Goal: Task Accomplishment & Management: Manage account settings

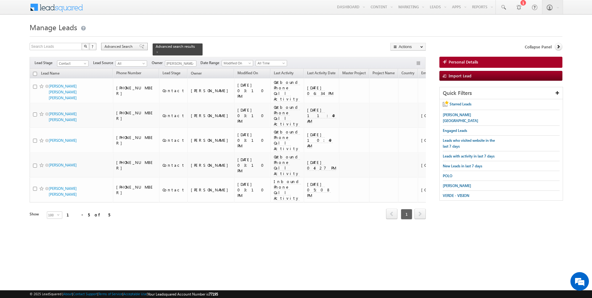
click at [125, 49] on span "Advanced Search" at bounding box center [120, 47] width 30 height 6
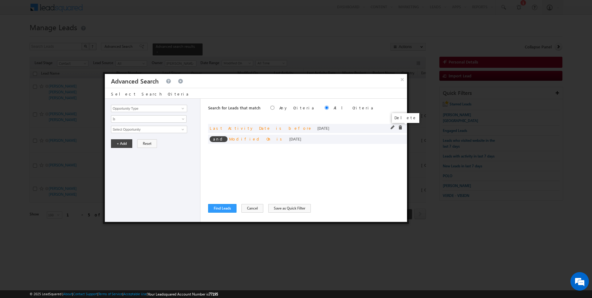
click at [401, 127] on span at bounding box center [400, 128] width 4 height 4
click at [0, 0] on span at bounding box center [0, 0] width 0 height 0
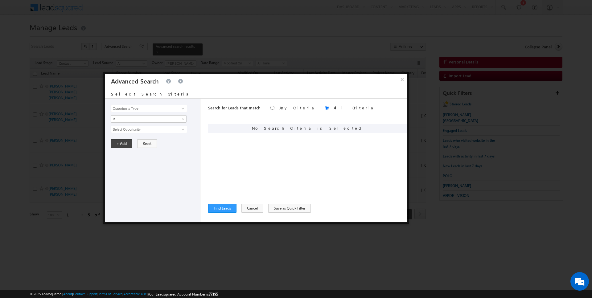
click at [160, 108] on input "Opportunity Type" at bounding box center [149, 108] width 76 height 7
type input "Lead Source"
click at [145, 120] on span "Is" at bounding box center [144, 119] width 67 height 6
click at [127, 125] on link "Is" at bounding box center [148, 126] width 75 height 6
click at [125, 128] on span "None Selected" at bounding box center [146, 129] width 70 height 7
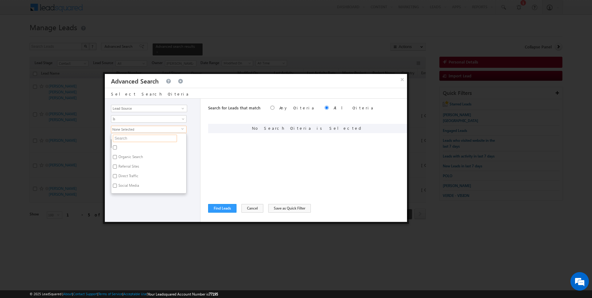
click at [122, 136] on input "text" at bounding box center [145, 138] width 64 height 7
type input "JV"
type input "JVT"
click at [121, 146] on label "JVT" at bounding box center [120, 149] width 19 height 10
click at [117, 146] on input "JVT" at bounding box center [115, 148] width 4 height 4
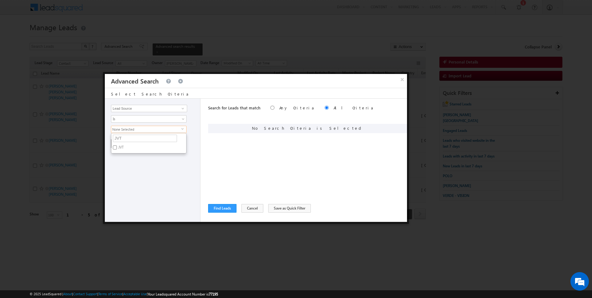
checkbox input "true"
click at [127, 166] on div "Opportunity Type Lead Activity Task Sales Group Prospect Id Address 1 Address 2…" at bounding box center [153, 160] width 96 height 123
click at [120, 142] on button "+ Add" at bounding box center [121, 143] width 21 height 9
click at [216, 210] on button "Find Leads" at bounding box center [222, 208] width 28 height 9
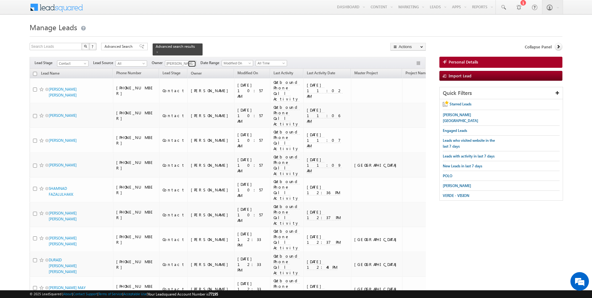
click at [192, 63] on span at bounding box center [192, 63] width 5 height 5
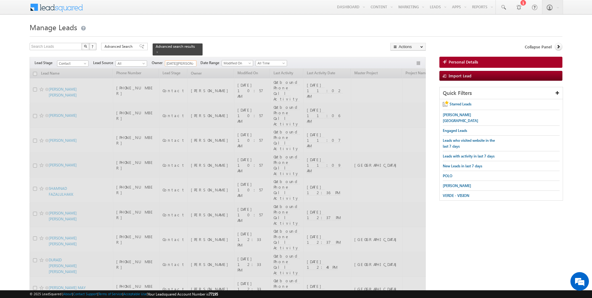
type input "Kartik Sharma"
click at [227, 46] on div "Search Leads X ? 95 results found Advanced Search Advanced Search Advanced sear…" at bounding box center [228, 49] width 396 height 13
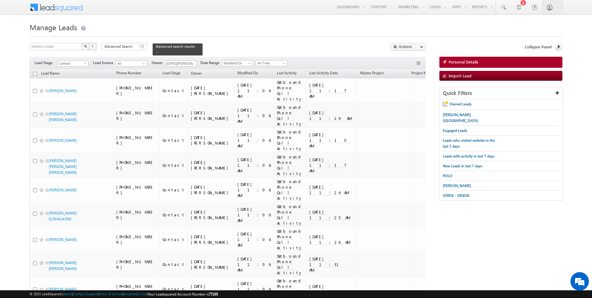
click at [35, 73] on input "checkbox" at bounding box center [35, 74] width 4 height 4
checkbox input "true"
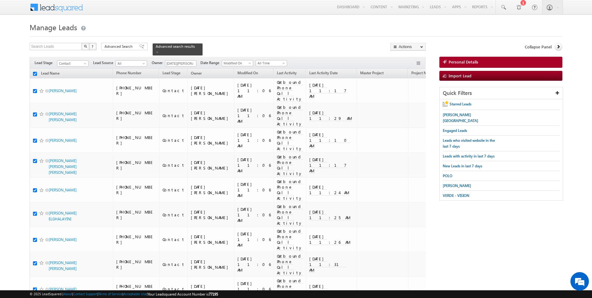
checkbox input "true"
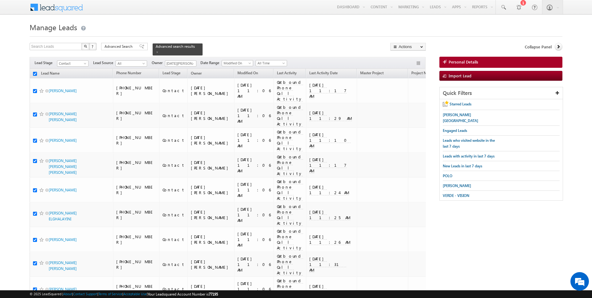
checkbox input "true"
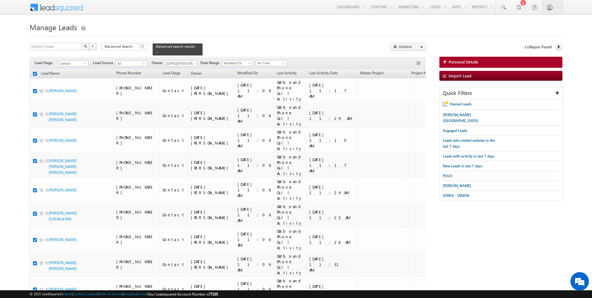
checkbox input "true"
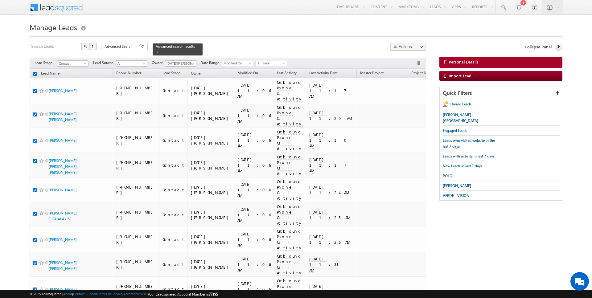
checkbox input "true"
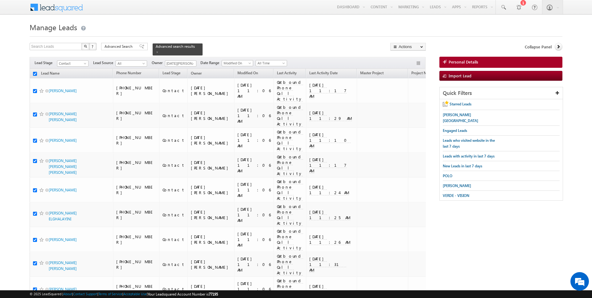
checkbox input "true"
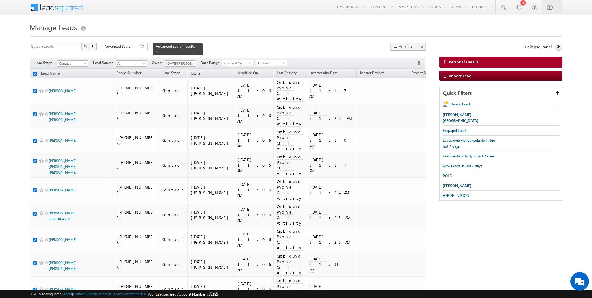
checkbox input "true"
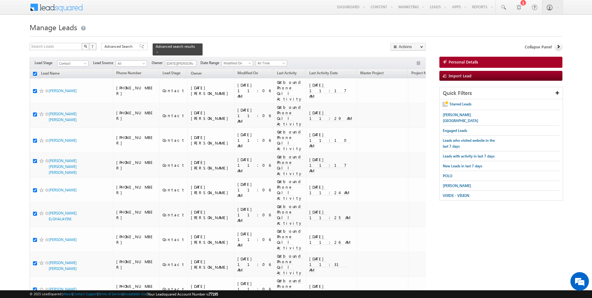
checkbox input "true"
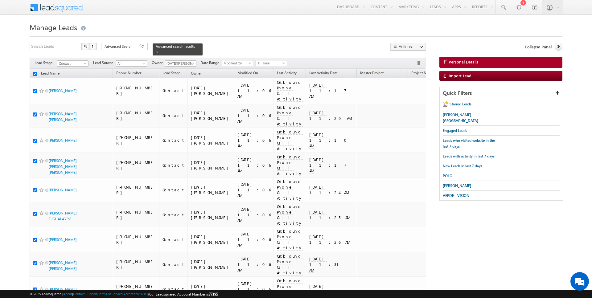
checkbox input "true"
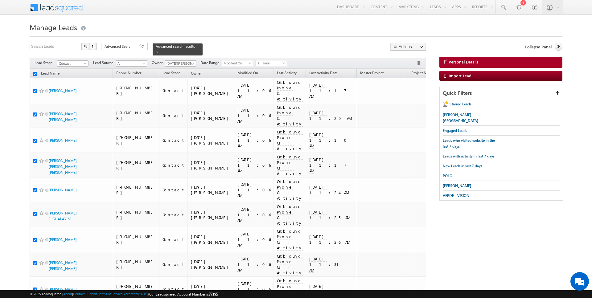
checkbox input "true"
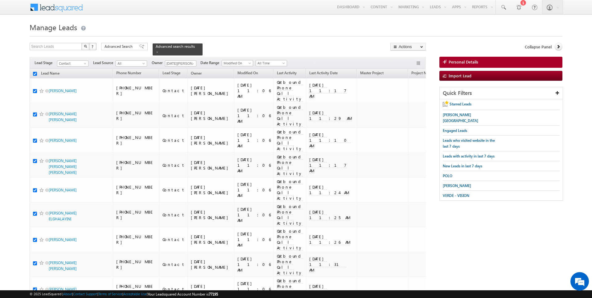
checkbox input "true"
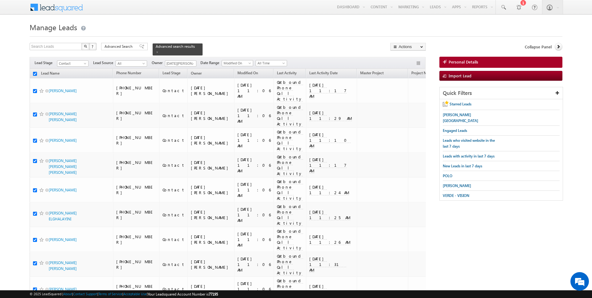
checkbox input "true"
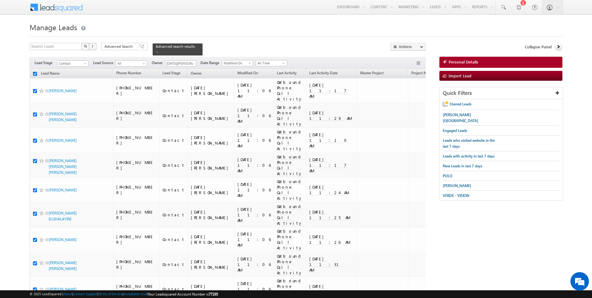
checkbox input "true"
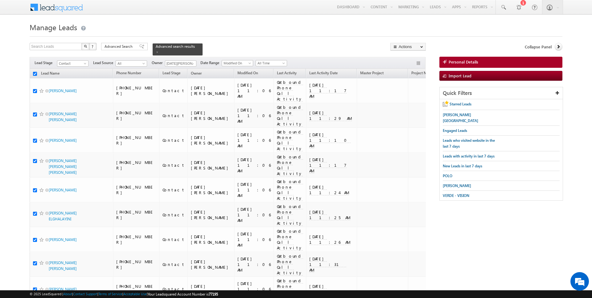
checkbox input "true"
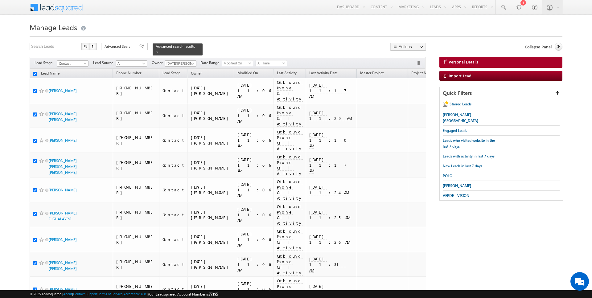
checkbox input "true"
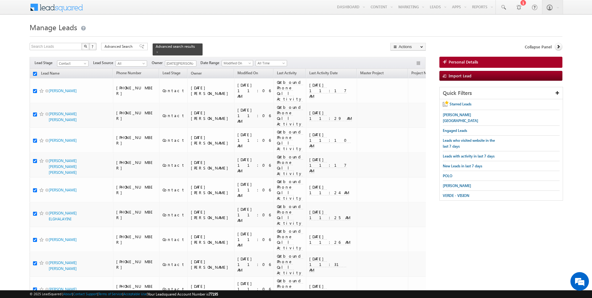
checkbox input "true"
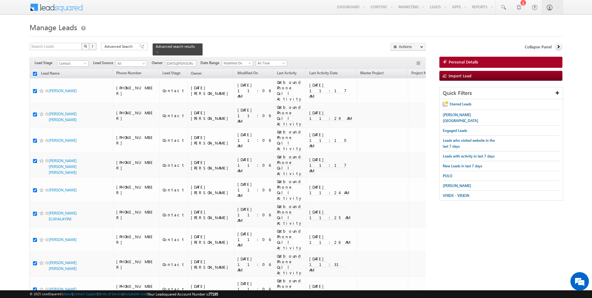
checkbox input "true"
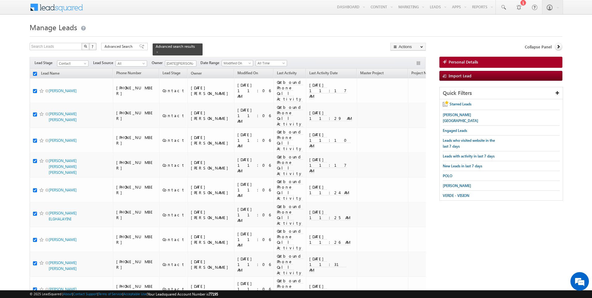
checkbox input "true"
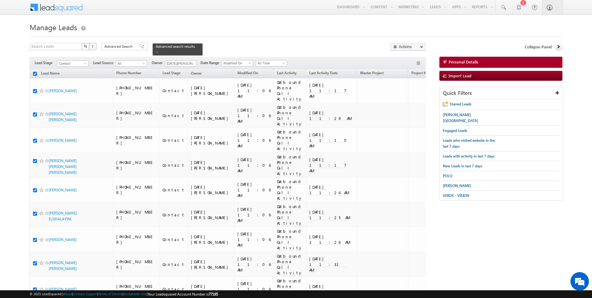
checkbox input "true"
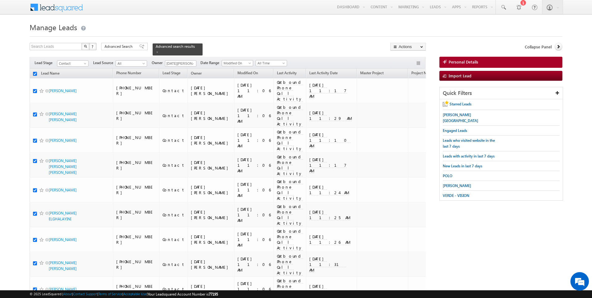
checkbox input "true"
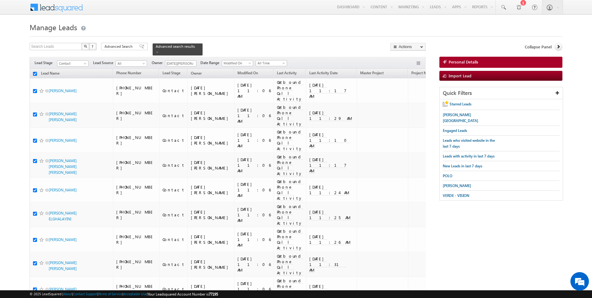
checkbox input "true"
click at [409, 99] on link "Change Owner" at bounding box center [408, 99] width 35 height 7
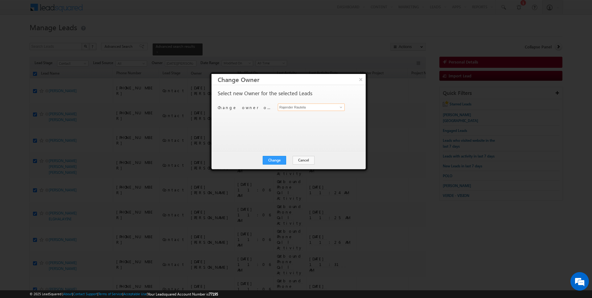
click at [294, 107] on input "Rajender Rautela" at bounding box center [311, 107] width 67 height 7
type input "[DATE][PERSON_NAME]"
click at [278, 159] on button "Change" at bounding box center [274, 160] width 23 height 9
click at [292, 159] on button "Close" at bounding box center [290, 160] width 20 height 9
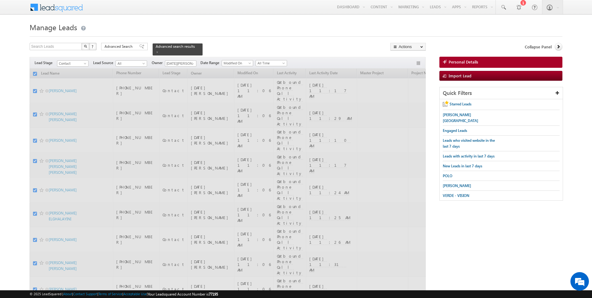
checkbox input "false"
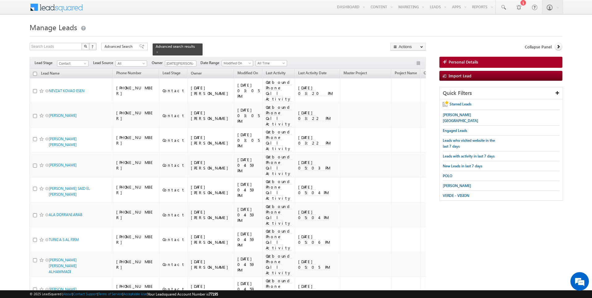
click at [190, 60] on span "Kartik Sharma 92184686-5ef5-11f0-8589-125492a0d7ad Kartik Sharma kartik.sharma@…" at bounding box center [180, 63] width 31 height 6
click at [190, 63] on span at bounding box center [192, 63] width 5 height 5
click at [180, 74] on link "Current User" at bounding box center [196, 75] width 62 height 7
type input "Current User"
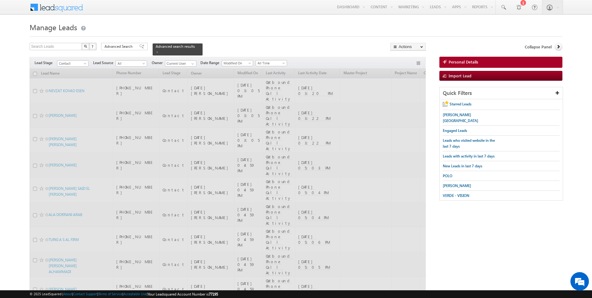
click at [233, 43] on div "Search Leads X ? 147 results found Advanced Search Advanced Search Advanced sea…" at bounding box center [228, 49] width 396 height 13
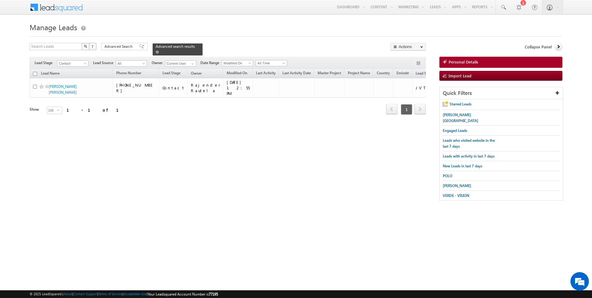
click at [156, 51] on span at bounding box center [157, 52] width 3 height 3
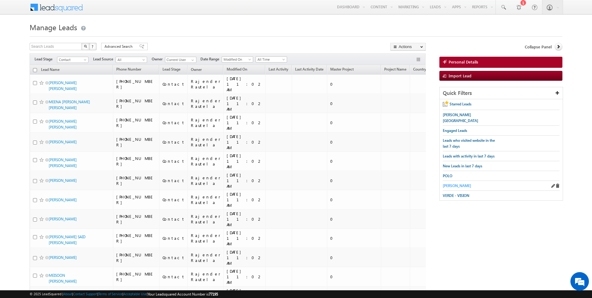
click at [449, 184] on span "[PERSON_NAME]" at bounding box center [457, 186] width 28 height 5
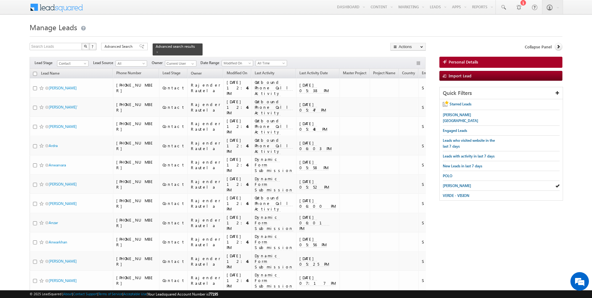
click at [34, 75] on input "checkbox" at bounding box center [35, 74] width 4 height 4
checkbox input "true"
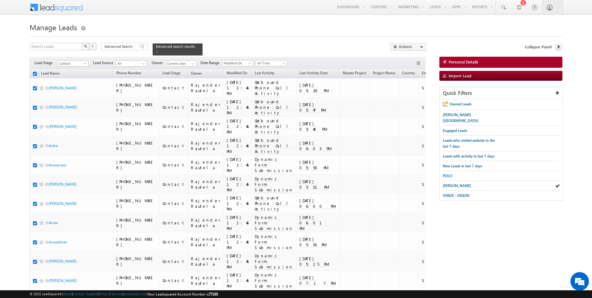
checkbox input "true"
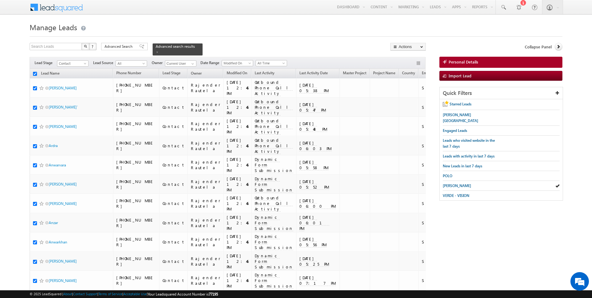
checkbox input "true"
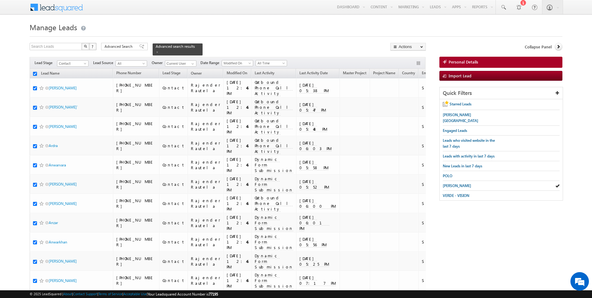
checkbox input "true"
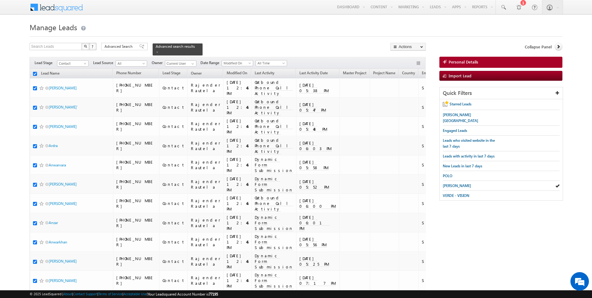
checkbox input "true"
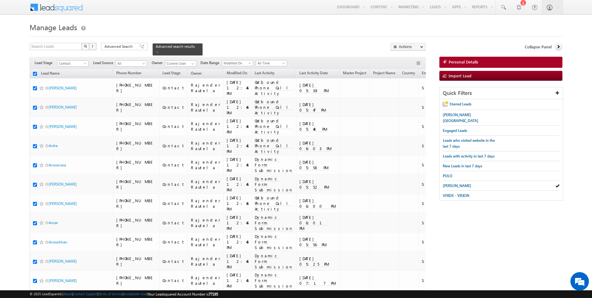
checkbox input "true"
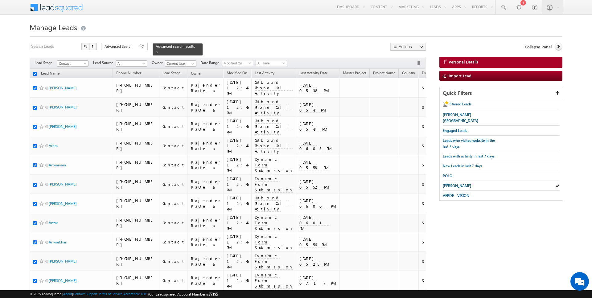
checkbox input "true"
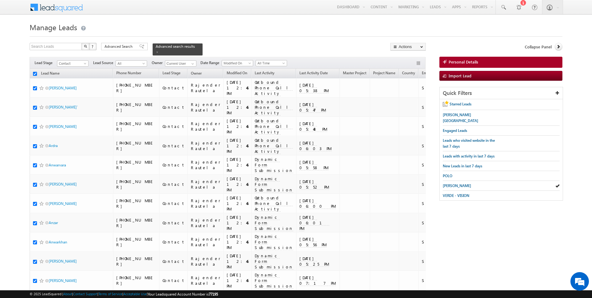
checkbox input "true"
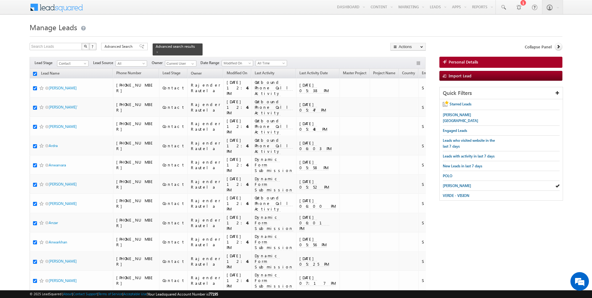
checkbox input "true"
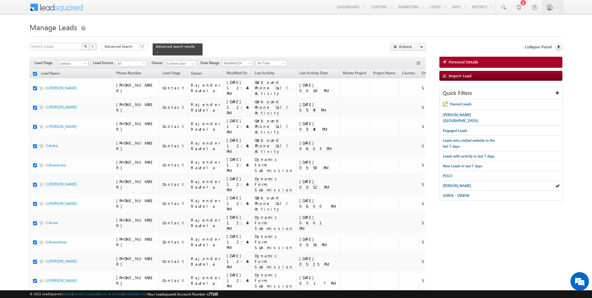
checkbox input "true"
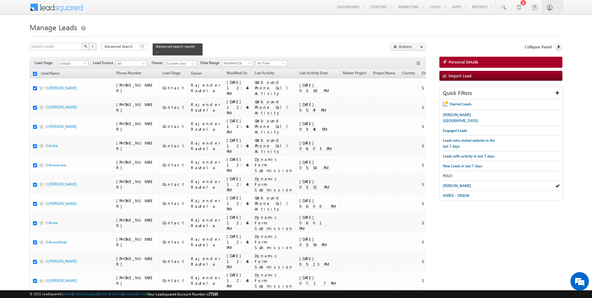
checkbox input "true"
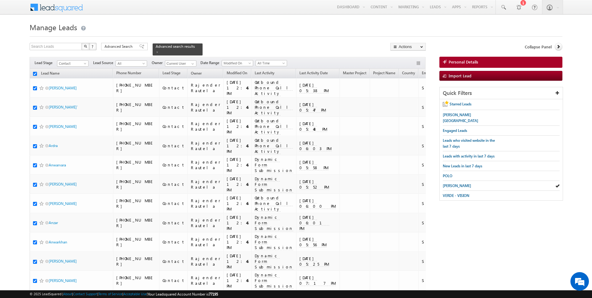
checkbox input "true"
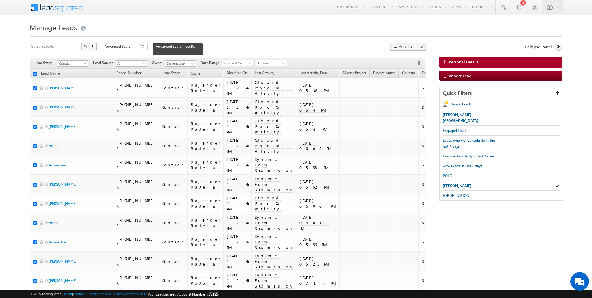
checkbox input "true"
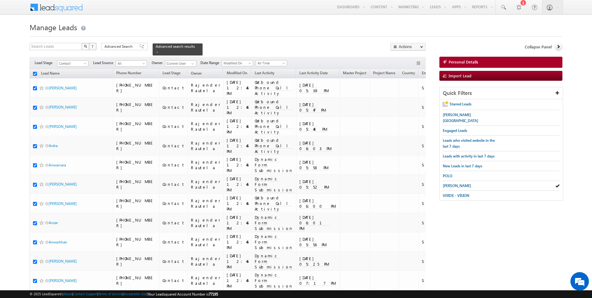
checkbox input "true"
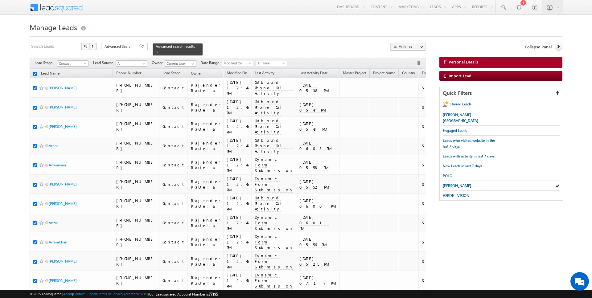
checkbox input "true"
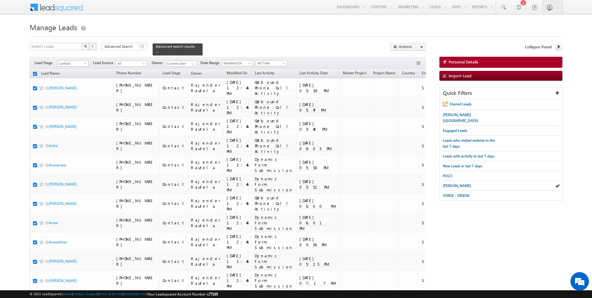
checkbox input "true"
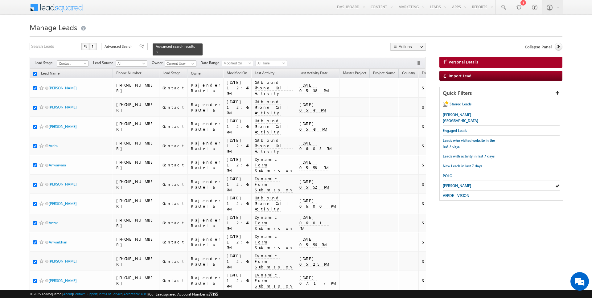
checkbox input "true"
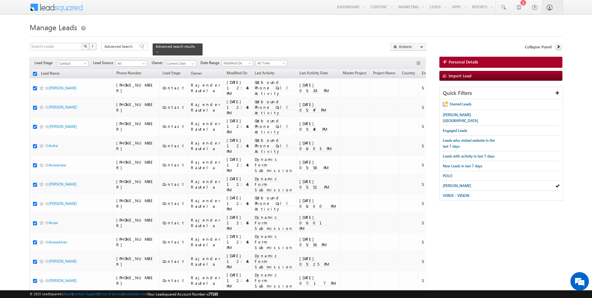
checkbox input "true"
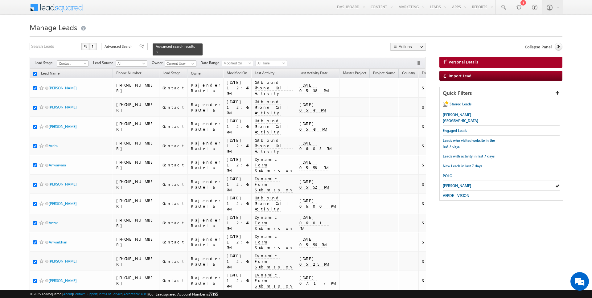
checkbox input "true"
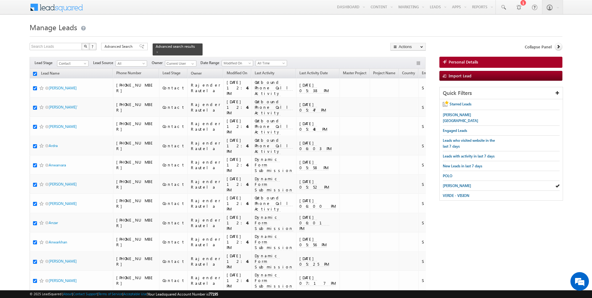
checkbox input "true"
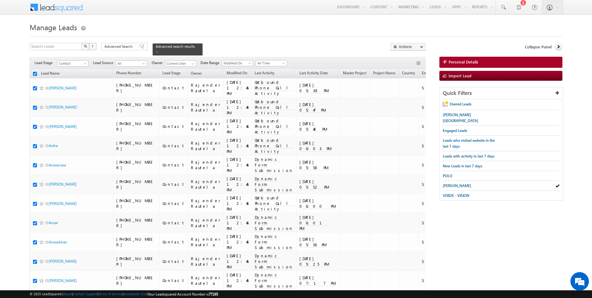
checkbox input "true"
click at [403, 98] on link "Change Owner" at bounding box center [408, 99] width 35 height 7
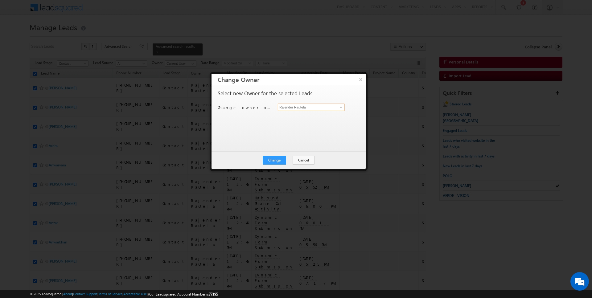
click at [314, 107] on input "Rajender Rautela" at bounding box center [311, 107] width 67 height 7
type input "[PERSON_NAME]"
click at [275, 161] on button "Change" at bounding box center [274, 160] width 23 height 9
click at [286, 159] on button "Close" at bounding box center [290, 160] width 20 height 9
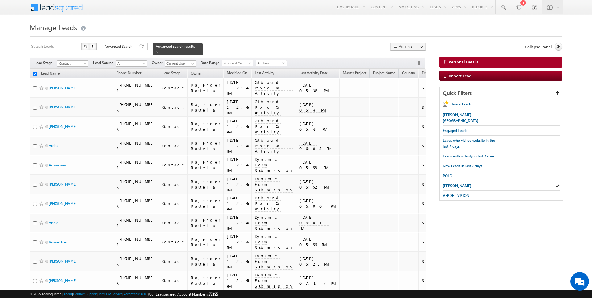
checkbox input "false"
click at [191, 64] on span at bounding box center [192, 63] width 5 height 5
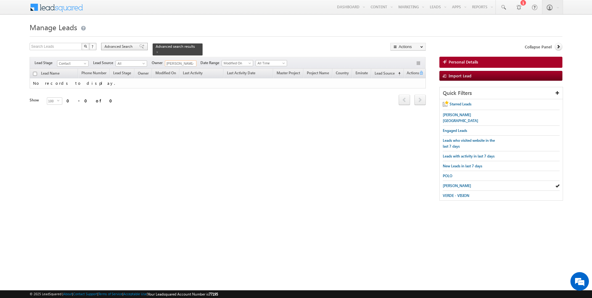
type input "[PERSON_NAME]"
click at [129, 46] on span "Advanced Search" at bounding box center [120, 47] width 30 height 6
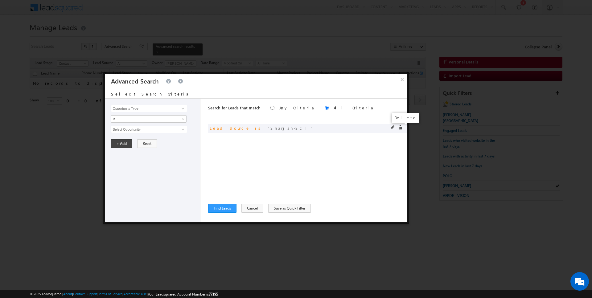
click at [401, 127] on span at bounding box center [400, 128] width 4 height 4
click at [153, 108] on input "Opportunity Type" at bounding box center [149, 108] width 76 height 7
type input "Lead Source"
click at [248, 211] on button "Cancel" at bounding box center [252, 208] width 22 height 9
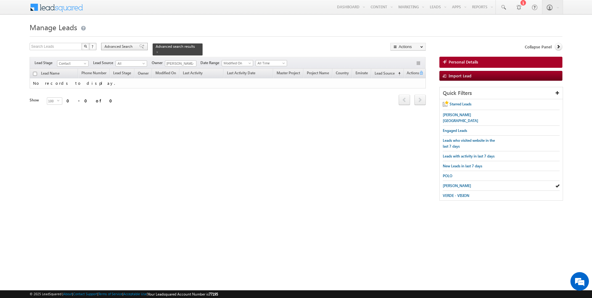
click at [124, 47] on span "Advanced Search" at bounding box center [120, 47] width 30 height 6
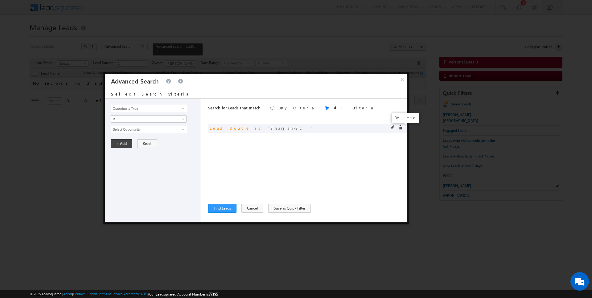
click at [401, 127] on span at bounding box center [400, 128] width 4 height 4
click at [131, 110] on input "Opportunity Type" at bounding box center [149, 108] width 76 height 7
click at [130, 121] on link "Lead Source" at bounding box center [149, 121] width 76 height 7
type input "Lead Source"
click at [141, 129] on span "None Selected" at bounding box center [146, 129] width 70 height 7
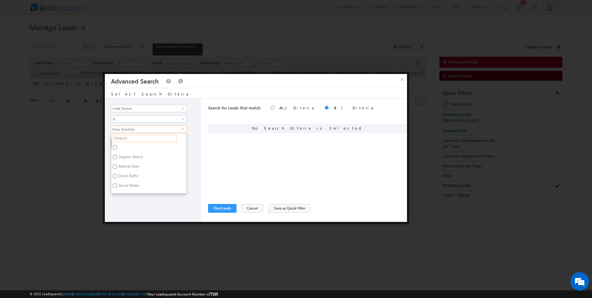
click at [130, 137] on input "text" at bounding box center [145, 138] width 64 height 7
type input "dlrc"
click at [125, 147] on label "[GEOGRAPHIC_DATA] (DLRC)" at bounding box center [141, 149] width 60 height 10
click at [117, 147] on input "[GEOGRAPHIC_DATA] (DLRC)" at bounding box center [115, 148] width 4 height 4
checkbox input "true"
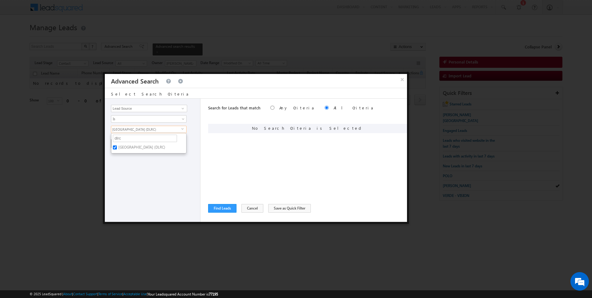
click at [125, 160] on div "Opportunity Type Lead Activity Task Sales Group Prospect Id Address 1 Address 2…" at bounding box center [153, 160] width 96 height 123
click at [122, 144] on button "+ Add" at bounding box center [121, 143] width 21 height 9
click at [211, 206] on button "Find Leads" at bounding box center [222, 208] width 28 height 9
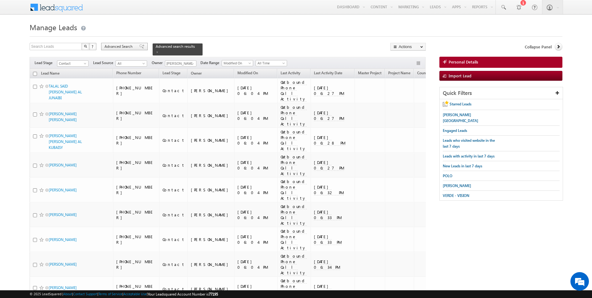
click at [116, 45] on span "Advanced Search" at bounding box center [120, 47] width 30 height 6
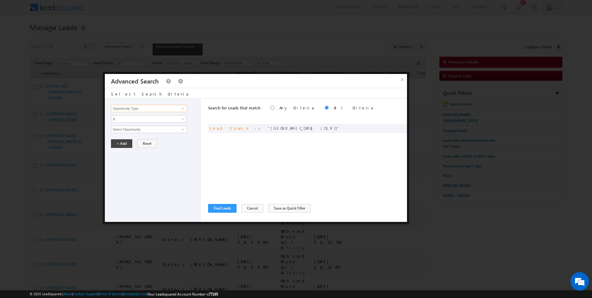
click at [137, 105] on input "Opportunity Type" at bounding box center [149, 108] width 76 height 7
type input "Modified On"
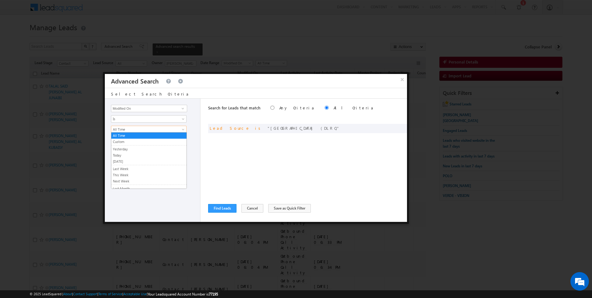
click at [136, 129] on span "All Time" at bounding box center [144, 130] width 67 height 6
click at [127, 120] on span "Is" at bounding box center [144, 119] width 67 height 6
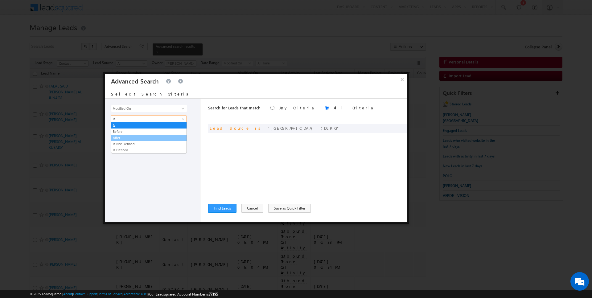
click at [123, 137] on link "After" at bounding box center [148, 138] width 75 height 6
click at [128, 115] on link "After" at bounding box center [149, 118] width 76 height 7
click at [125, 130] on link "Before" at bounding box center [148, 132] width 75 height 6
click at [125, 142] on button "+ Add" at bounding box center [121, 143] width 21 height 9
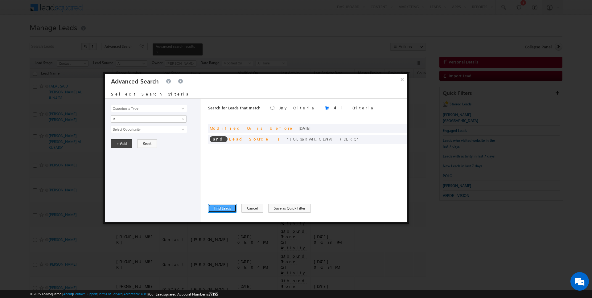
click at [221, 207] on button "Find Leads" at bounding box center [222, 208] width 28 height 9
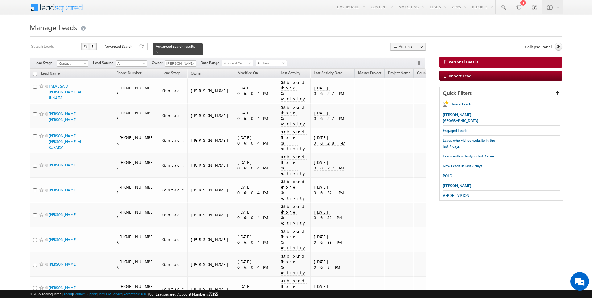
click at [35, 73] on input "checkbox" at bounding box center [35, 74] width 4 height 4
checkbox input "true"
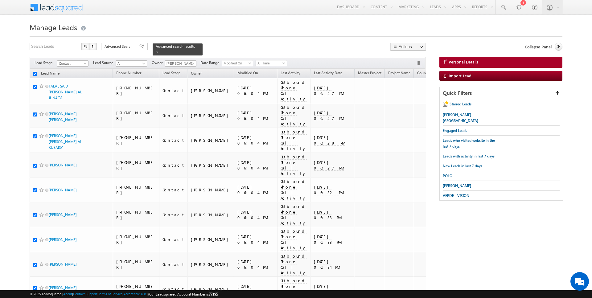
checkbox input "true"
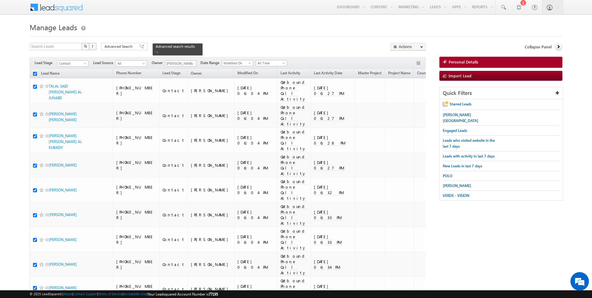
checkbox input "true"
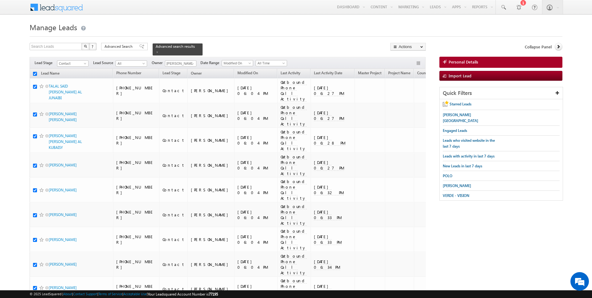
checkbox input "true"
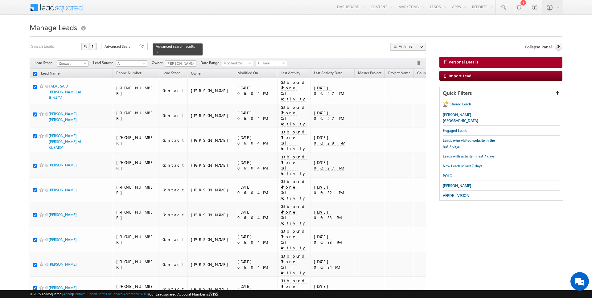
checkbox input "true"
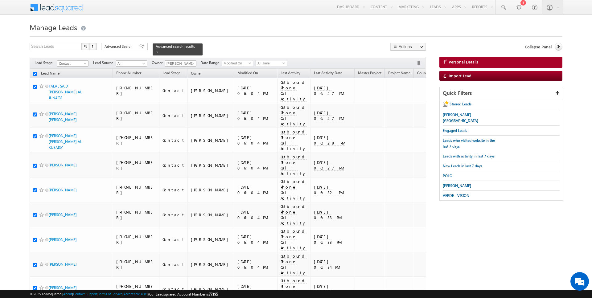
checkbox input "true"
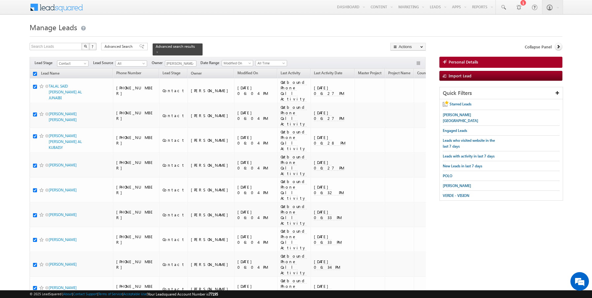
checkbox input "true"
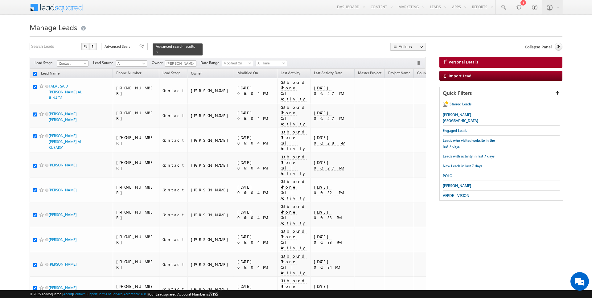
checkbox input "true"
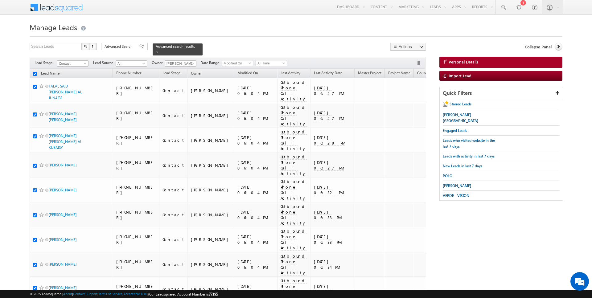
checkbox input "true"
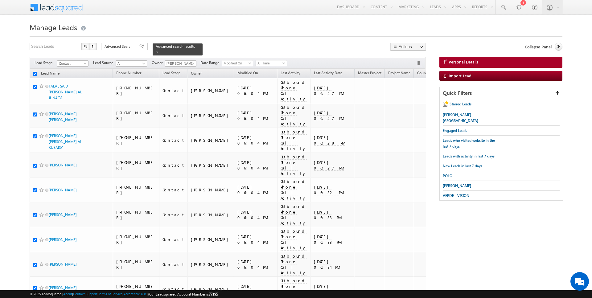
checkbox input "true"
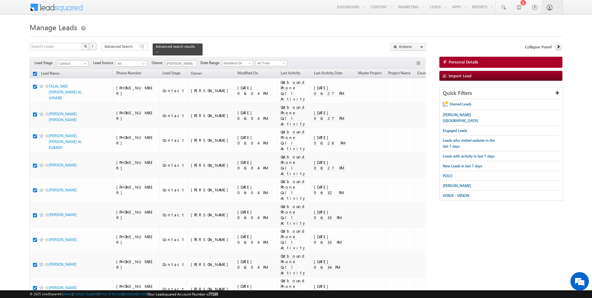
checkbox input "true"
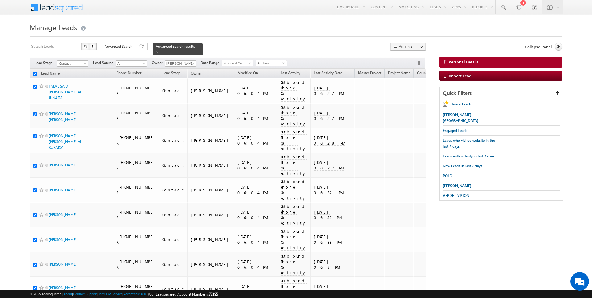
checkbox input "true"
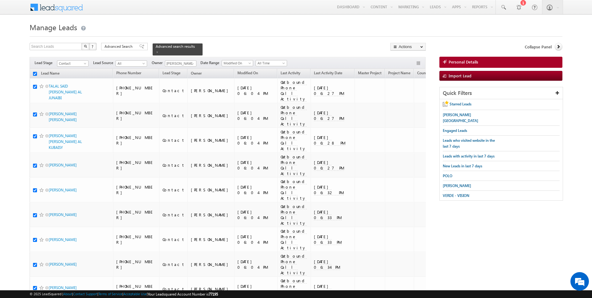
checkbox input "true"
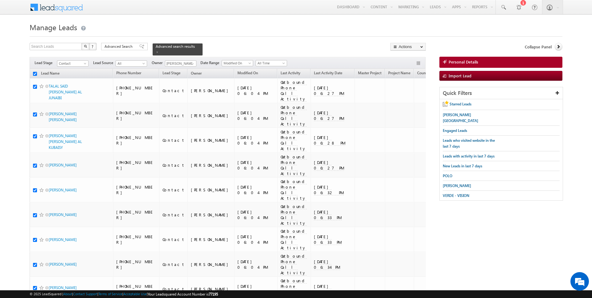
checkbox input "true"
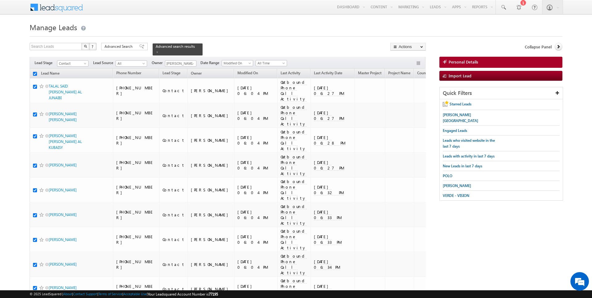
checkbox input "true"
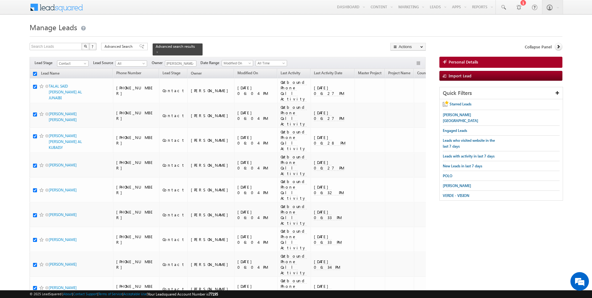
checkbox input "true"
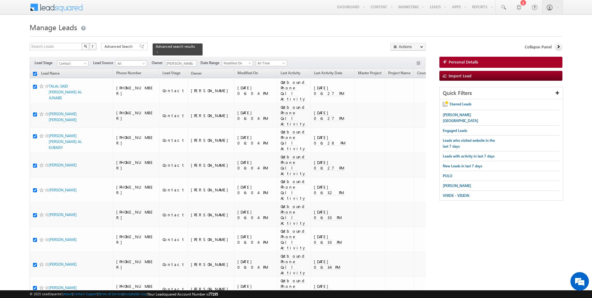
checkbox input "true"
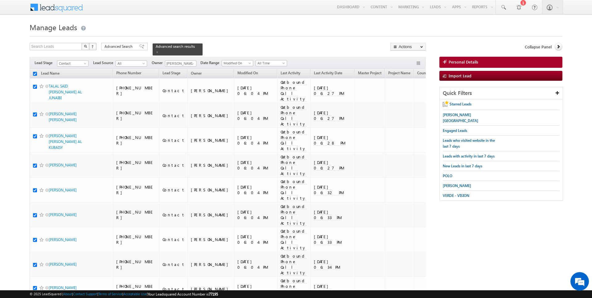
checkbox input "true"
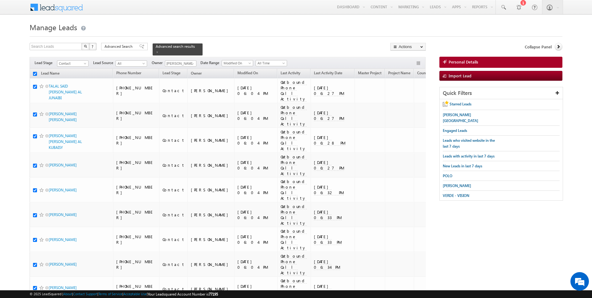
checkbox input "true"
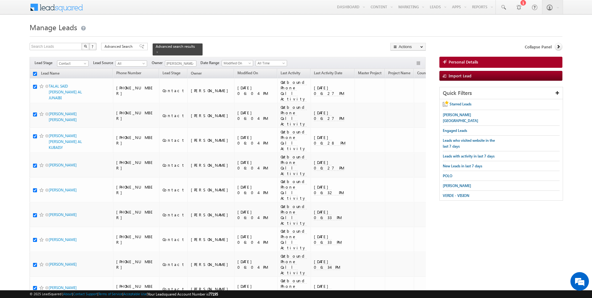
checkbox input "true"
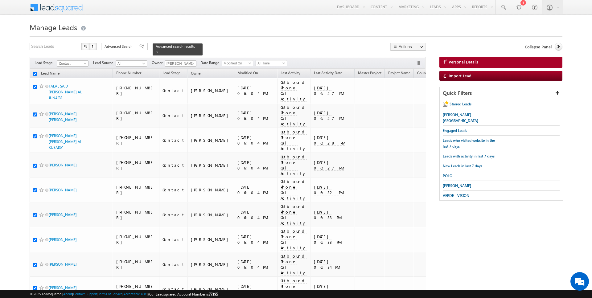
checkbox input "true"
click at [409, 98] on link "Change Owner" at bounding box center [408, 99] width 35 height 7
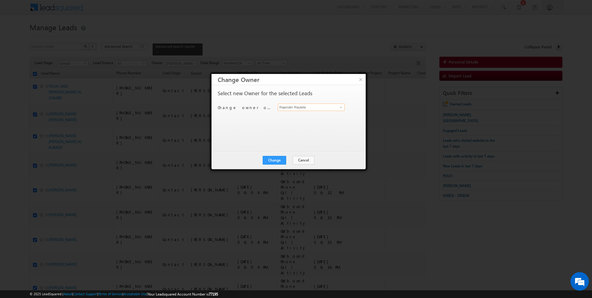
click at [310, 107] on input "Rajender Rautela" at bounding box center [311, 107] width 67 height 7
type input "[PERSON_NAME]"
click at [280, 157] on button "Change" at bounding box center [274, 160] width 23 height 9
click at [289, 159] on button "Close" at bounding box center [290, 160] width 20 height 9
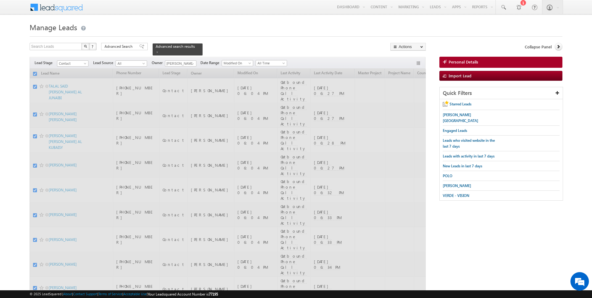
checkbox input "false"
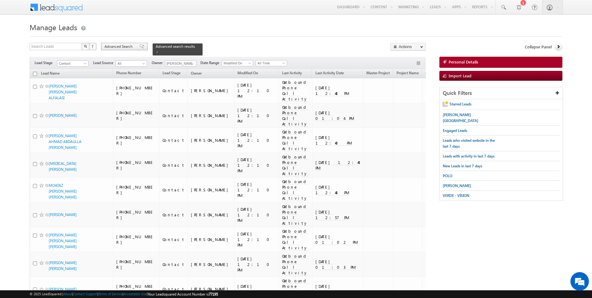
click at [125, 47] on span "Advanced Search" at bounding box center [120, 47] width 30 height 6
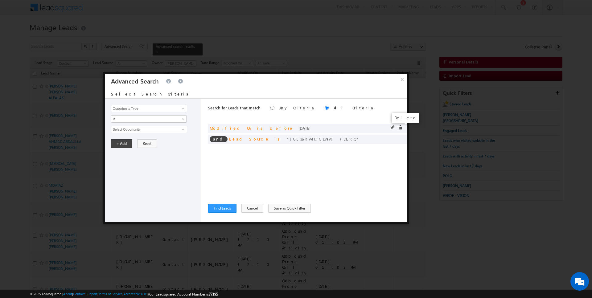
click at [401, 128] on span at bounding box center [400, 128] width 4 height 4
click at [0, 0] on span at bounding box center [0, 0] width 0 height 0
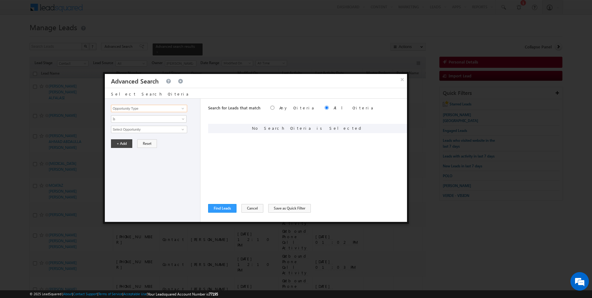
click at [160, 108] on input "Opportunity Type" at bounding box center [149, 108] width 76 height 7
type input "Lead Activity"
click at [140, 123] on div "Opportunity Type Lead Activity Task Sales Group Prospect Id Address 1 Address 2…" at bounding box center [153, 160] width 96 height 123
click at [140, 127] on input "Select Activity" at bounding box center [149, 129] width 76 height 7
click at [148, 140] on link "5. Meeting Over" at bounding box center [149, 141] width 76 height 7
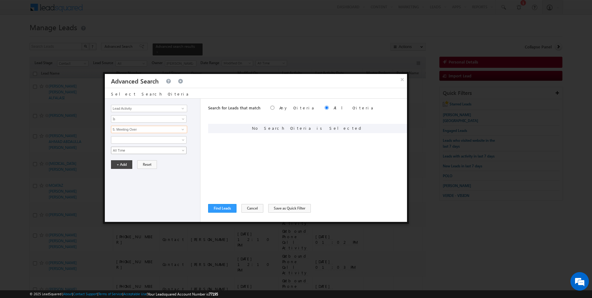
type input "5. Meeting Over"
click at [136, 148] on span "All Time" at bounding box center [144, 151] width 67 height 6
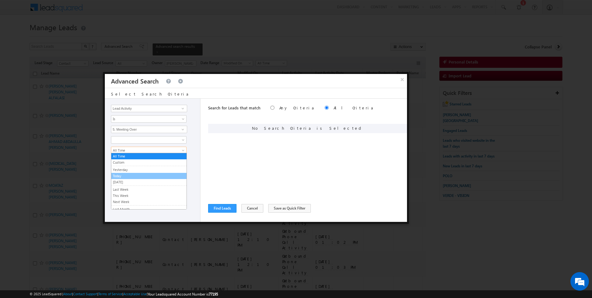
click at [124, 174] on link "Today" at bounding box center [148, 176] width 75 height 6
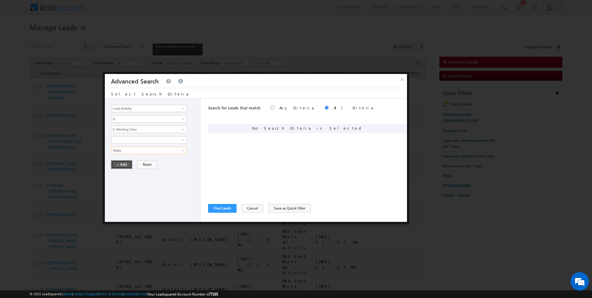
click at [123, 163] on button "+ Add" at bounding box center [121, 164] width 21 height 9
click at [217, 208] on button "Find Leads" at bounding box center [222, 208] width 28 height 9
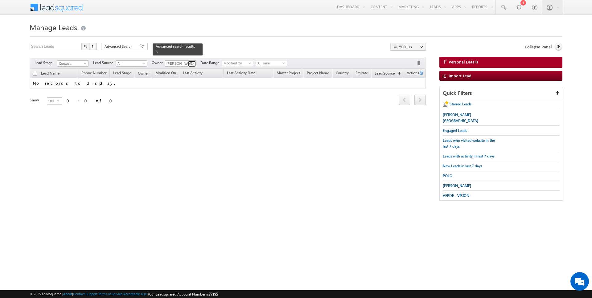
click at [191, 64] on span at bounding box center [192, 63] width 5 height 5
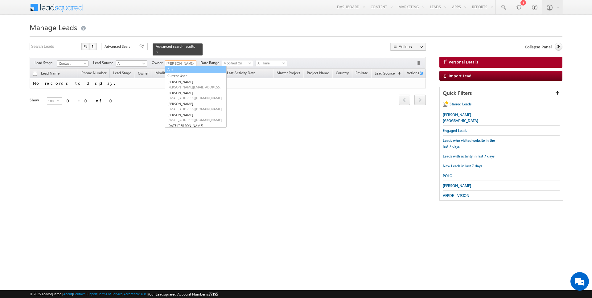
type input "Any"
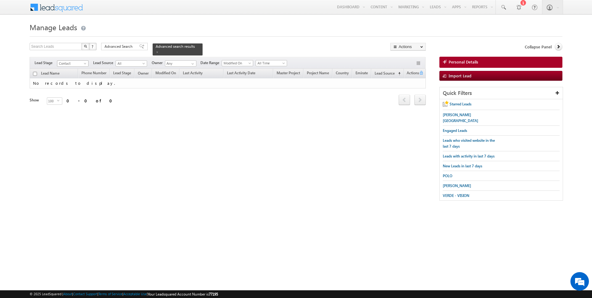
click at [77, 62] on span "Contact" at bounding box center [71, 64] width 29 height 6
click at [74, 70] on link "All" at bounding box center [72, 70] width 31 height 6
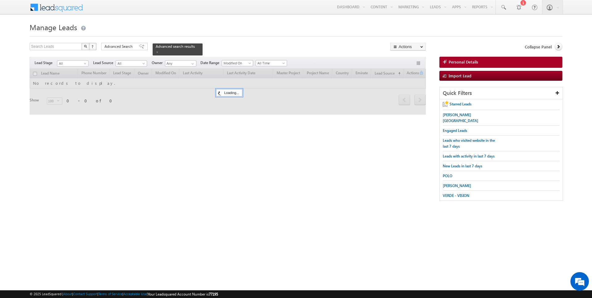
click at [139, 26] on h1 "Manage Leads" at bounding box center [296, 27] width 533 height 12
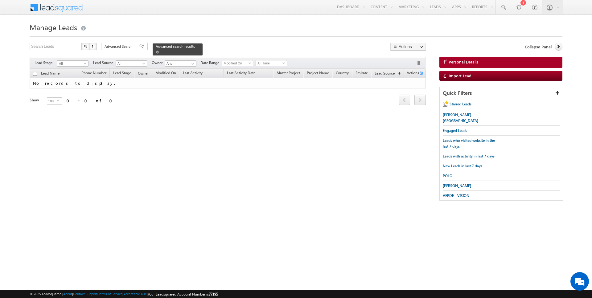
click at [156, 52] on span at bounding box center [157, 52] width 3 height 3
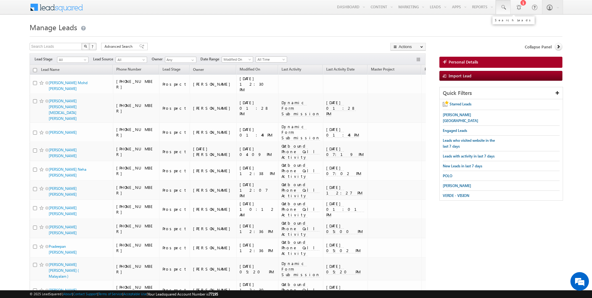
click at [505, 6] on span at bounding box center [503, 7] width 6 height 6
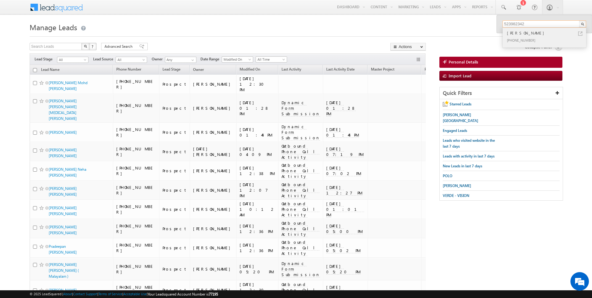
type input "523982342"
click at [532, 37] on div "+971-523982342" at bounding box center [547, 39] width 83 height 7
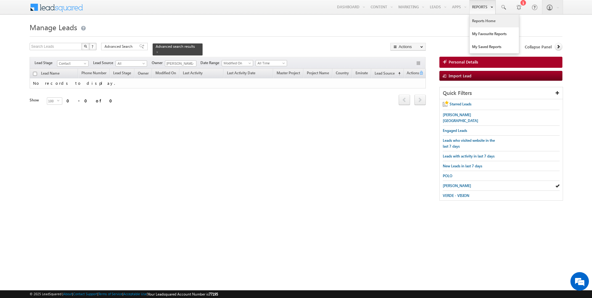
click at [484, 20] on link "Reports Home" at bounding box center [494, 20] width 49 height 13
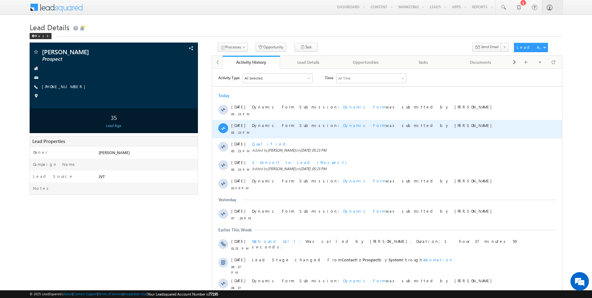
click at [343, 126] on span "Dynamic Form" at bounding box center [364, 124] width 43 height 5
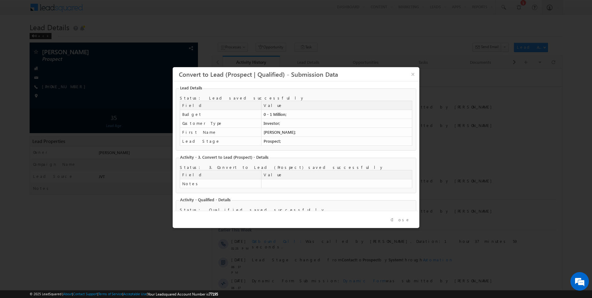
click at [406, 221] on button "Close" at bounding box center [400, 219] width 29 height 9
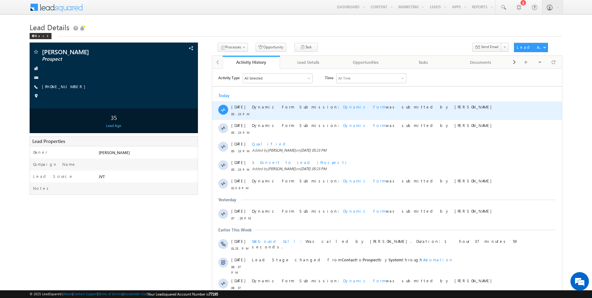
click at [343, 106] on span "Dynamic Form" at bounding box center [364, 106] width 43 height 5
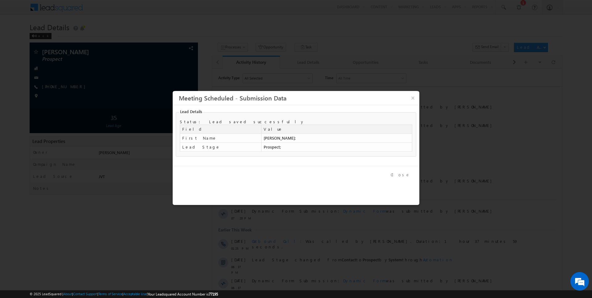
click at [406, 176] on button "Close" at bounding box center [400, 175] width 29 height 9
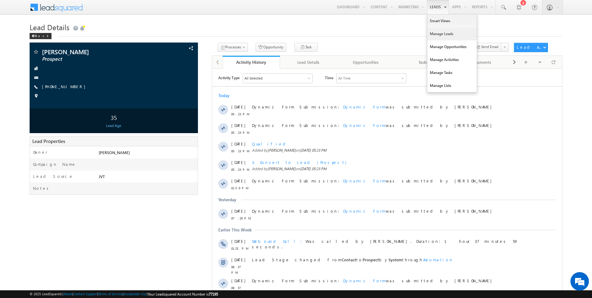
click at [444, 30] on link "Manage Leads" at bounding box center [451, 33] width 49 height 13
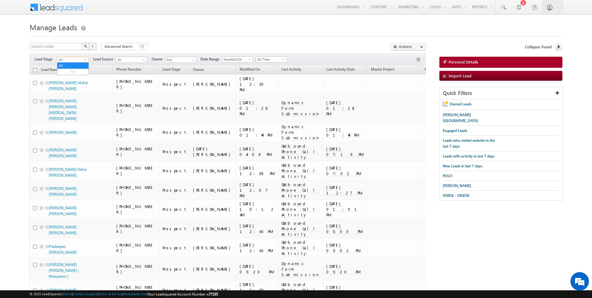
click at [79, 60] on span "All" at bounding box center [71, 60] width 29 height 6
click at [72, 113] on link "Not Qualified" at bounding box center [72, 115] width 31 height 6
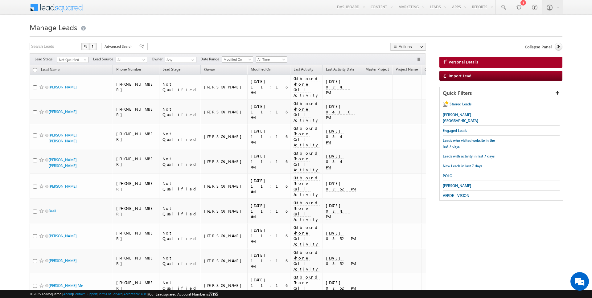
click at [35, 70] on input "checkbox" at bounding box center [35, 70] width 4 height 4
checkbox input "true"
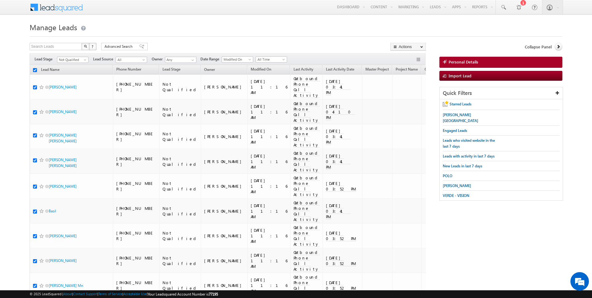
checkbox input "true"
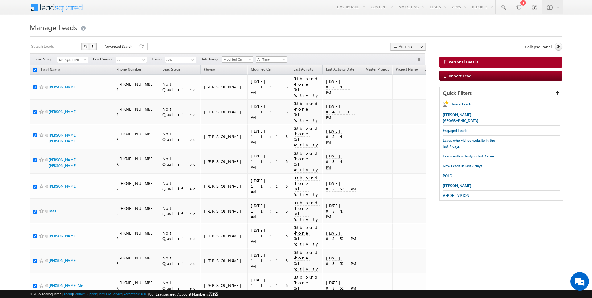
checkbox input "true"
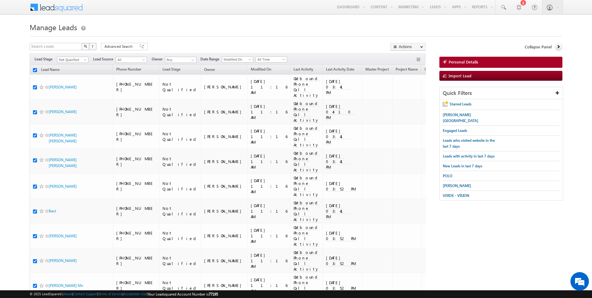
checkbox input "true"
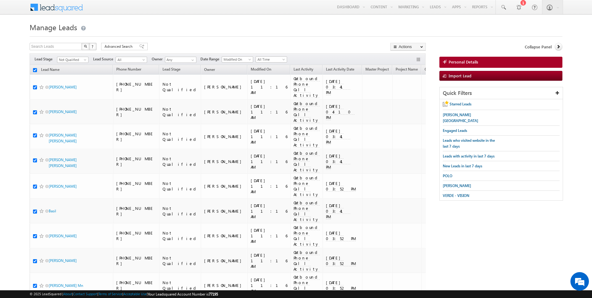
checkbox input "true"
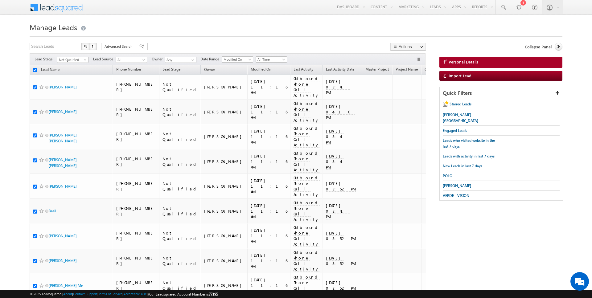
checkbox input "true"
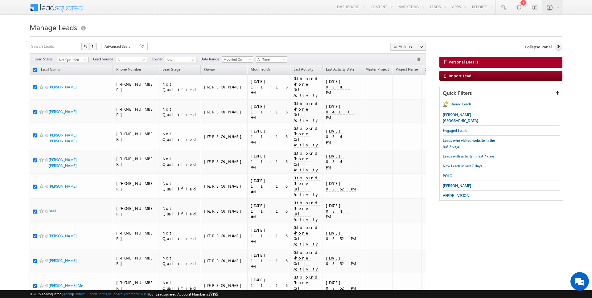
checkbox input "true"
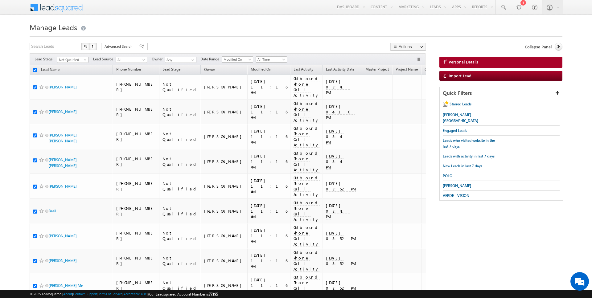
checkbox input "true"
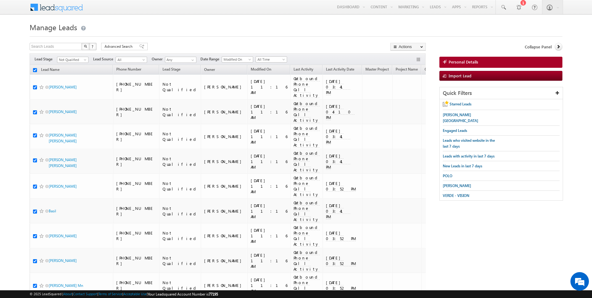
checkbox input "true"
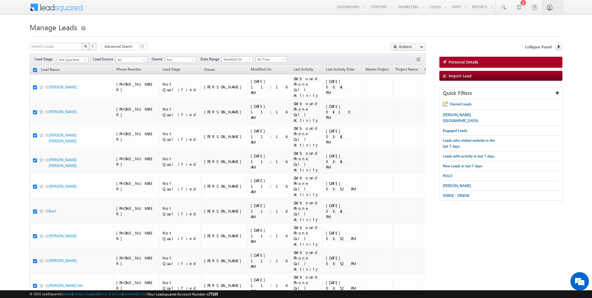
checkbox input "true"
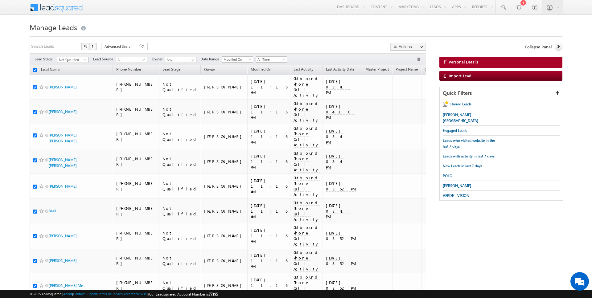
checkbox input "true"
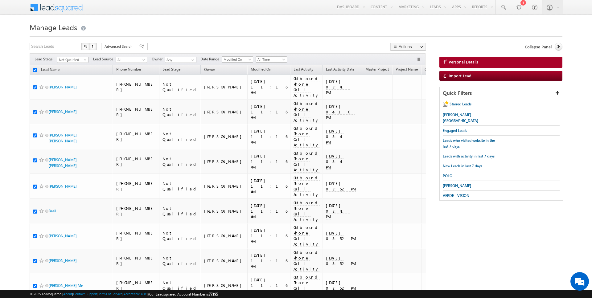
checkbox input "true"
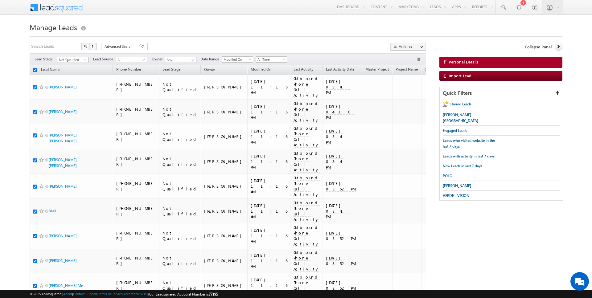
checkbox input "true"
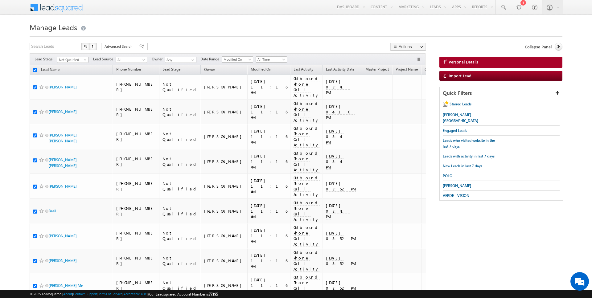
checkbox input "true"
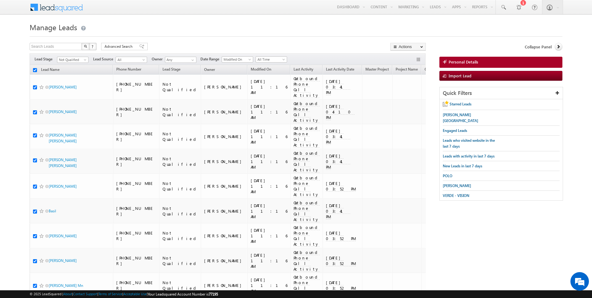
checkbox input "true"
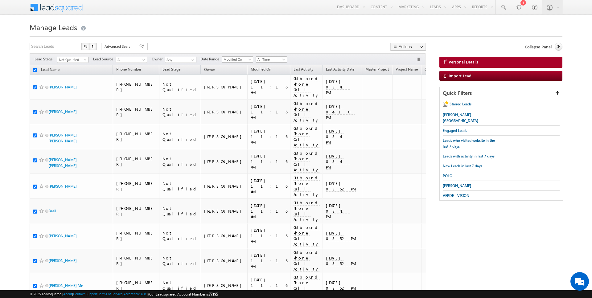
checkbox input "true"
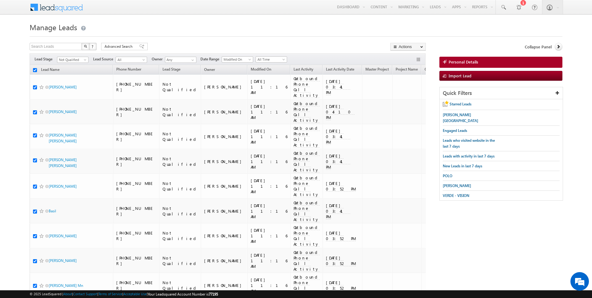
checkbox input "true"
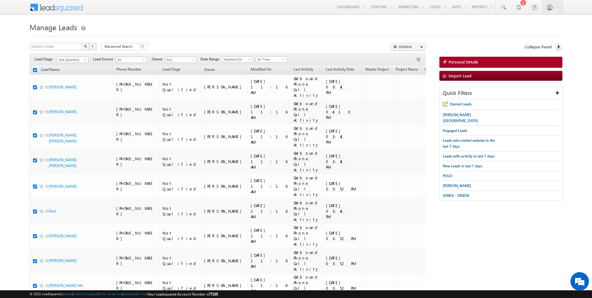
checkbox input "true"
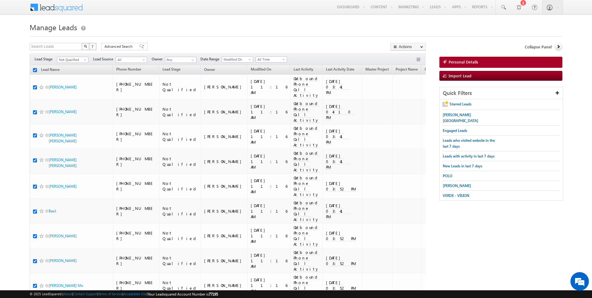
checkbox input "true"
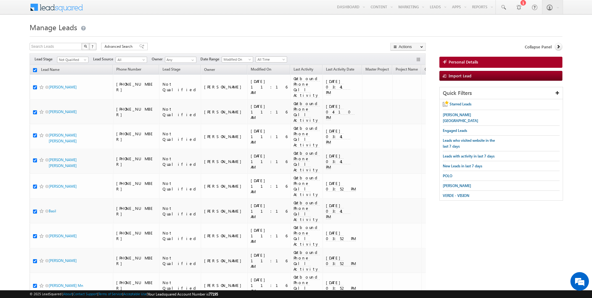
checkbox input "true"
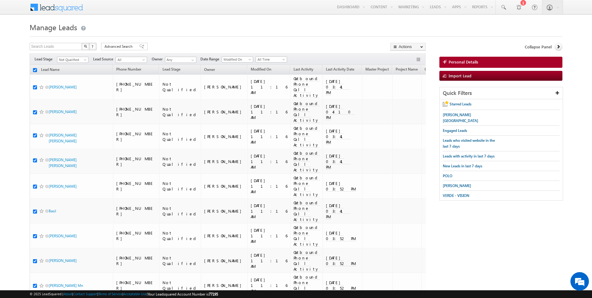
checkbox input "true"
click at [407, 99] on link "Change Owner" at bounding box center [408, 99] width 35 height 7
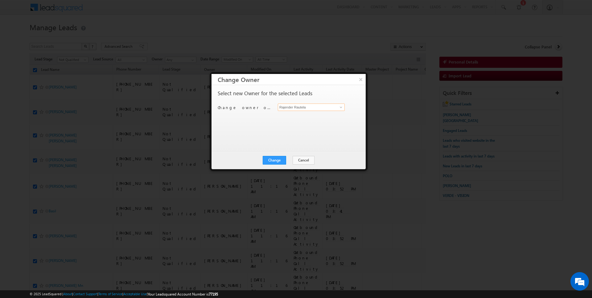
click at [304, 105] on input "Rajender Rautela" at bounding box center [311, 107] width 67 height 7
type input "[PERSON_NAME]"
click at [302, 127] on div "Select new Owner for the selected Leads Change owner of 100 leads to Rajender R…" at bounding box center [288, 115] width 141 height 49
click at [277, 159] on button "Change" at bounding box center [274, 160] width 23 height 9
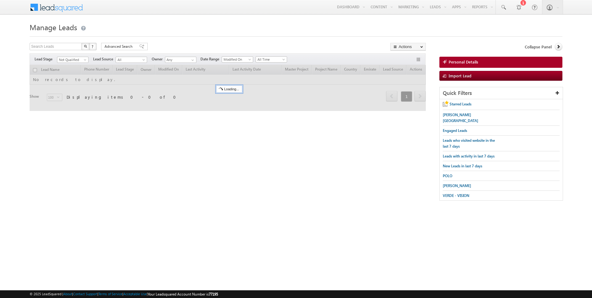
click at [183, 35] on div at bounding box center [296, 35] width 533 height 4
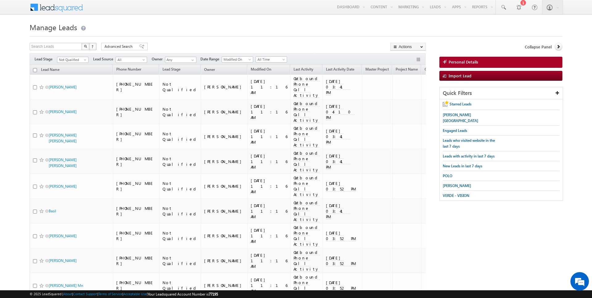
click at [35, 68] on input "checkbox" at bounding box center [35, 70] width 4 height 4
checkbox input "true"
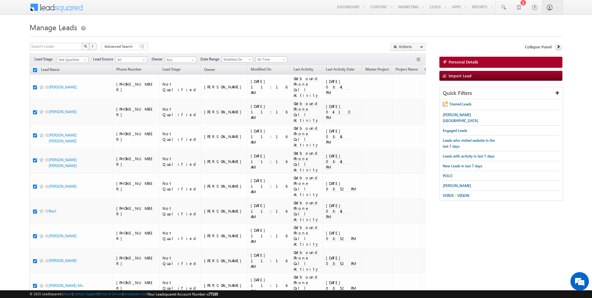
checkbox input "true"
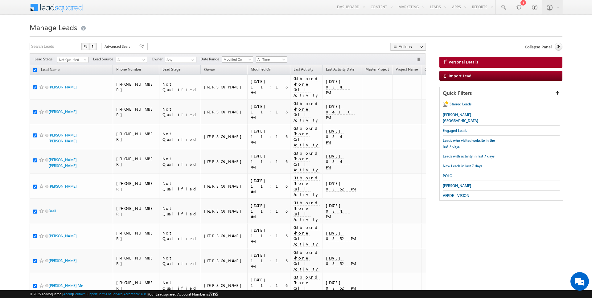
checkbox input "true"
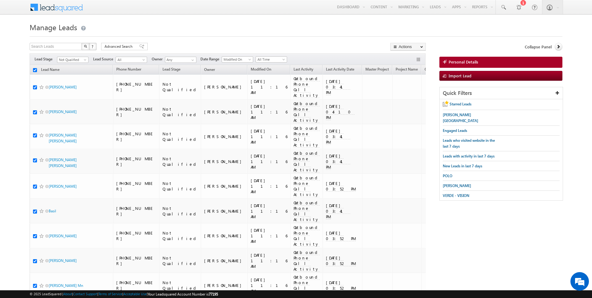
checkbox input "true"
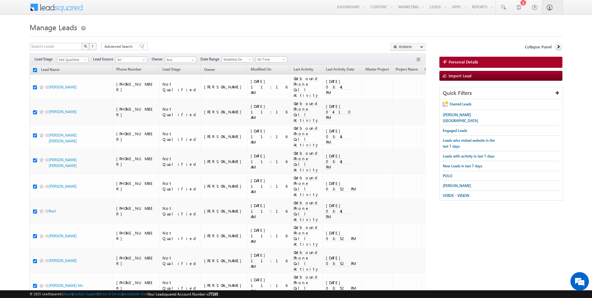
checkbox input "true"
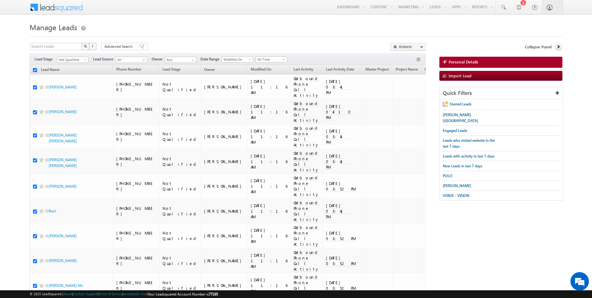
checkbox input "true"
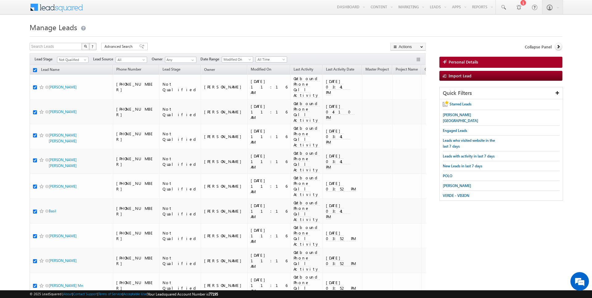
checkbox input "true"
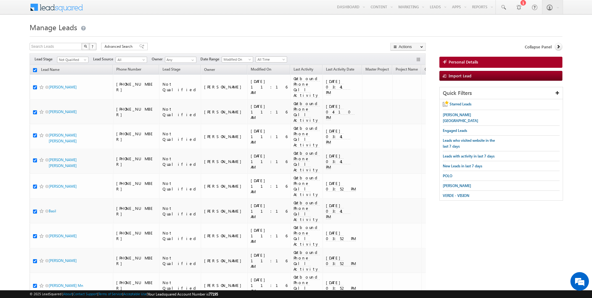
checkbox input "true"
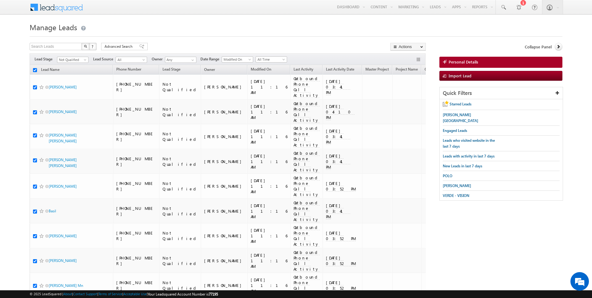
checkbox input "true"
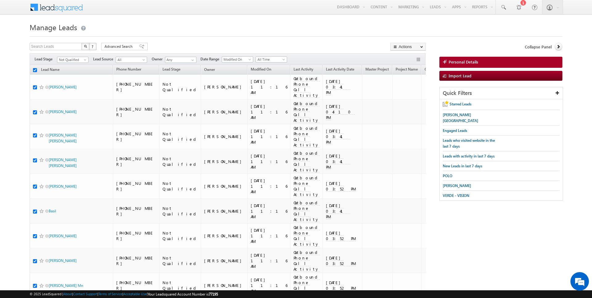
checkbox input "true"
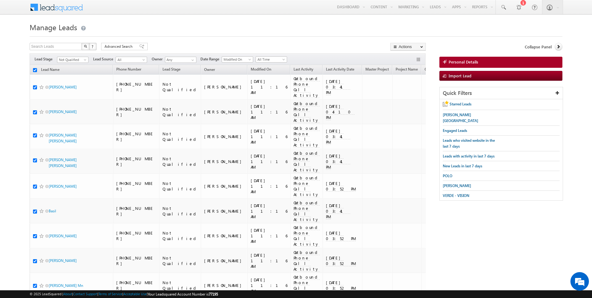
checkbox input "true"
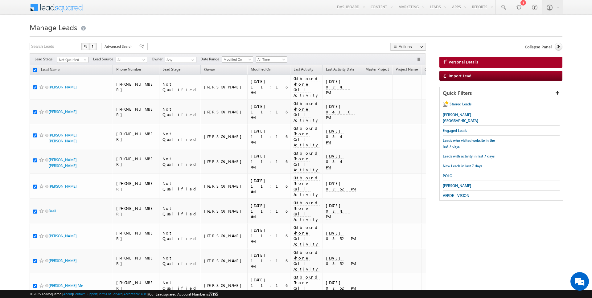
checkbox input "true"
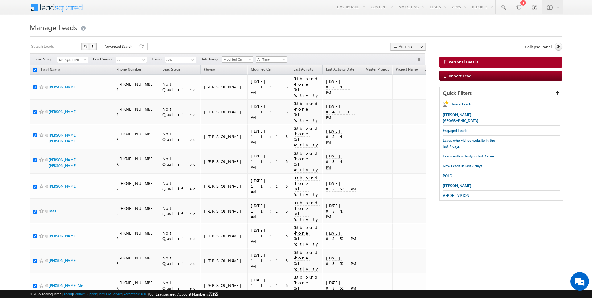
checkbox input "true"
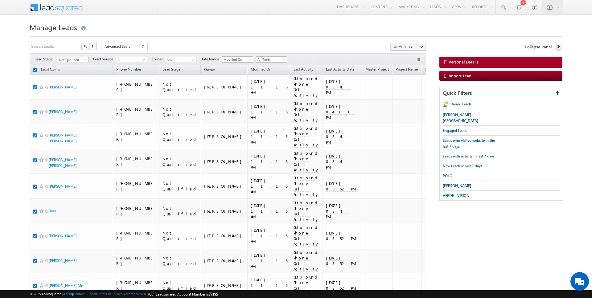
checkbox input "true"
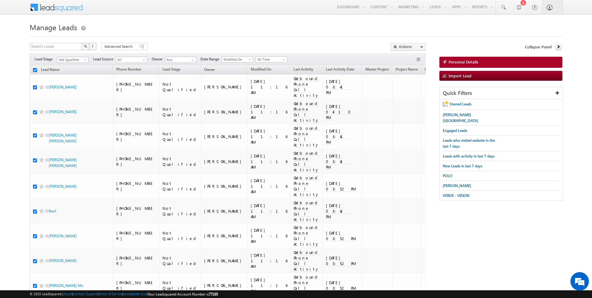
checkbox input "true"
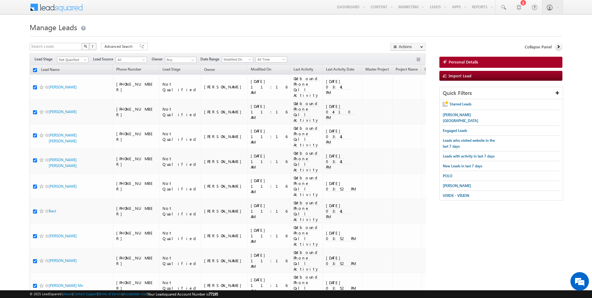
checkbox input "true"
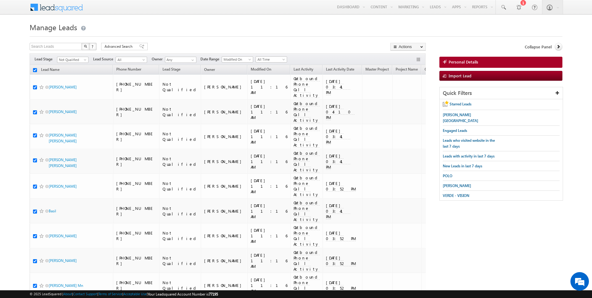
checkbox input "true"
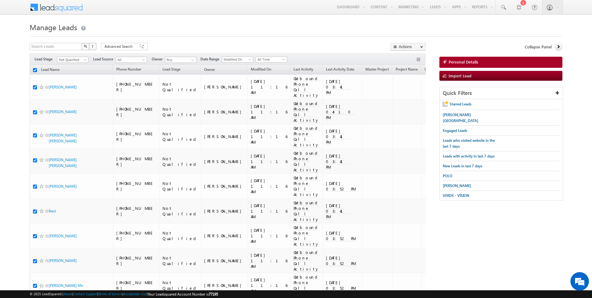
checkbox input "true"
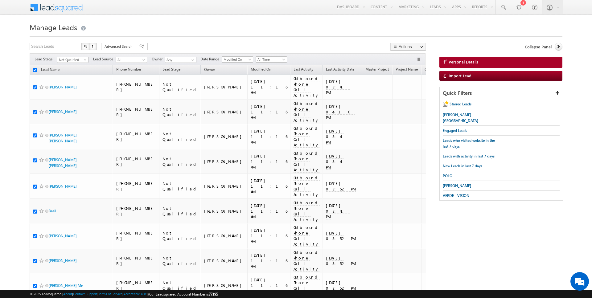
checkbox input "true"
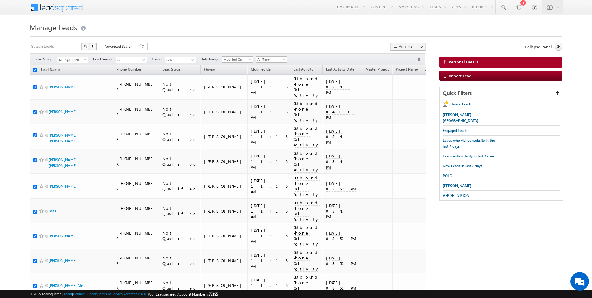
checkbox input "true"
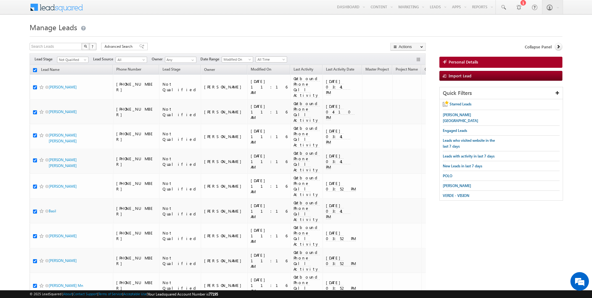
checkbox input "true"
click at [406, 104] on link "Change Stage" at bounding box center [408, 107] width 35 height 7
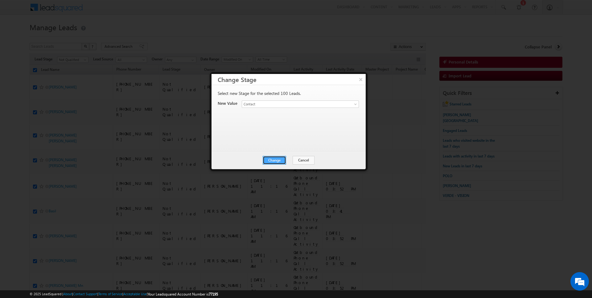
click at [278, 159] on button "Change" at bounding box center [274, 160] width 23 height 9
click at [288, 160] on button "Close" at bounding box center [290, 160] width 20 height 9
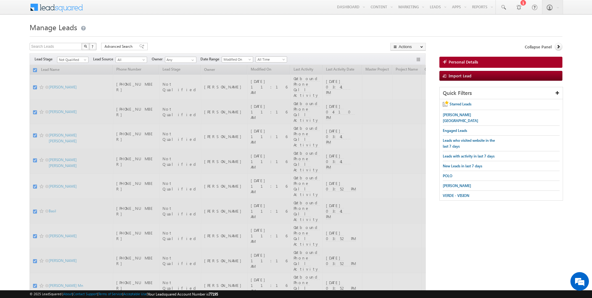
checkbox input "false"
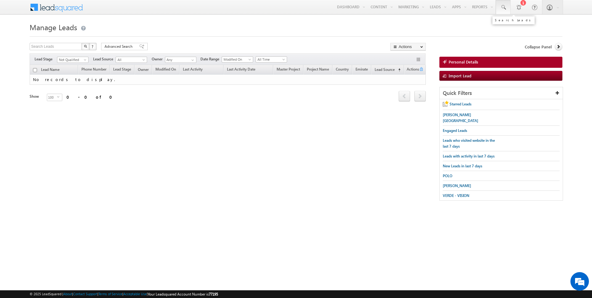
click at [503, 6] on span at bounding box center [503, 7] width 6 height 6
paste input "522648065"
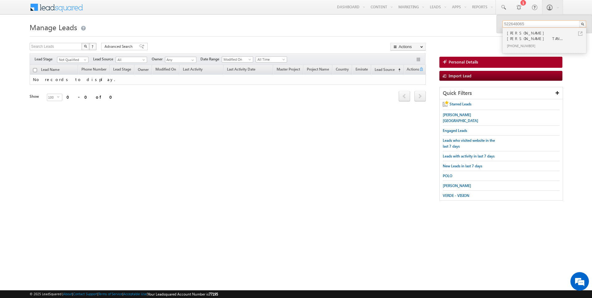
type input "522648065"
click at [524, 42] on div "[PHONE_NUMBER]" at bounding box center [547, 45] width 83 height 7
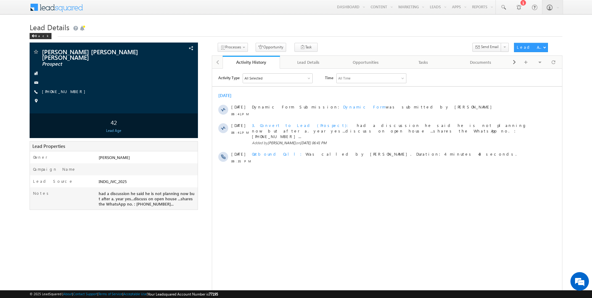
click at [307, 55] on div "Activity Processes Call Back Convert to Lead (Prospect | Qualified) DNP Junk / …" at bounding box center [387, 49] width 351 height 13
click at [312, 65] on div "Lead Details" at bounding box center [308, 62] width 47 height 7
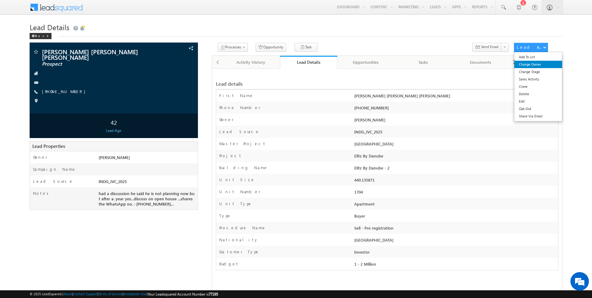
click at [536, 65] on link "Change Owner" at bounding box center [538, 64] width 48 height 7
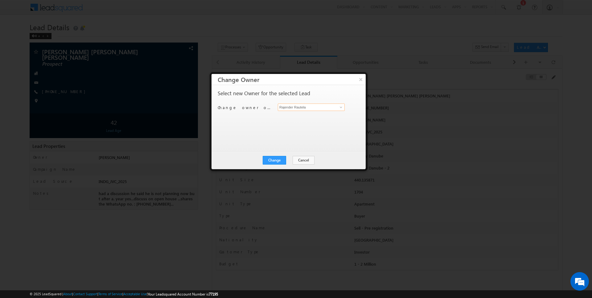
click at [304, 106] on input "Rajender Rautela" at bounding box center [311, 107] width 67 height 7
click at [298, 117] on span "[EMAIL_ADDRESS][DOMAIN_NAME]" at bounding box center [308, 119] width 56 height 5
type input "[PERSON_NAME]"
click at [275, 159] on button "Change" at bounding box center [274, 160] width 23 height 9
click at [291, 159] on button "Close" at bounding box center [290, 160] width 20 height 9
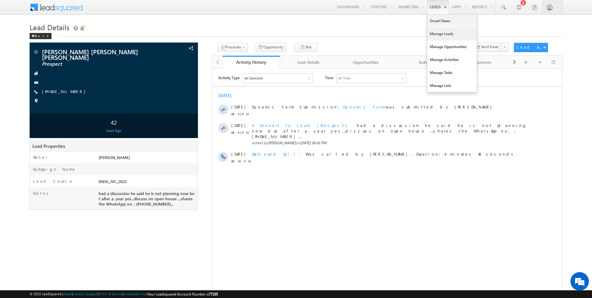
click at [435, 33] on link "Manage Leads" at bounding box center [451, 33] width 49 height 13
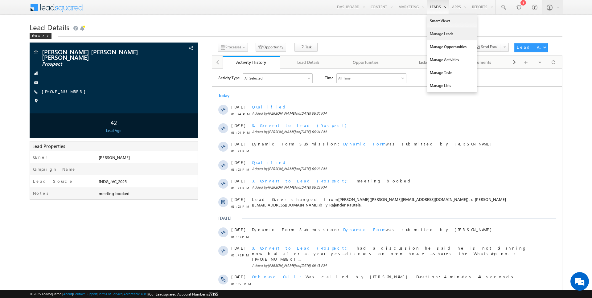
click at [438, 33] on link "Manage Leads" at bounding box center [451, 33] width 49 height 13
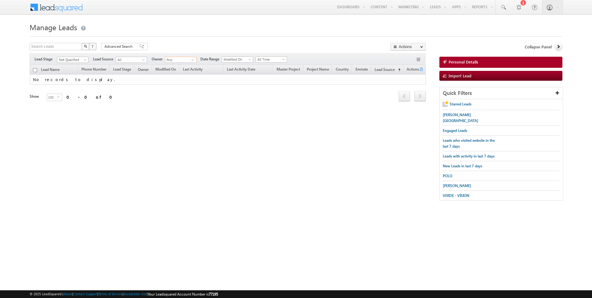
click at [181, 58] on input "Any" at bounding box center [180, 60] width 31 height 6
click at [189, 59] on link at bounding box center [192, 60] width 8 height 6
click at [192, 58] on span at bounding box center [192, 60] width 5 height 5
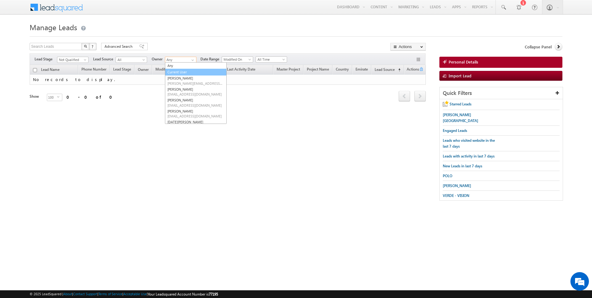
click at [190, 72] on link "Current User" at bounding box center [196, 72] width 62 height 7
type input "Current User"
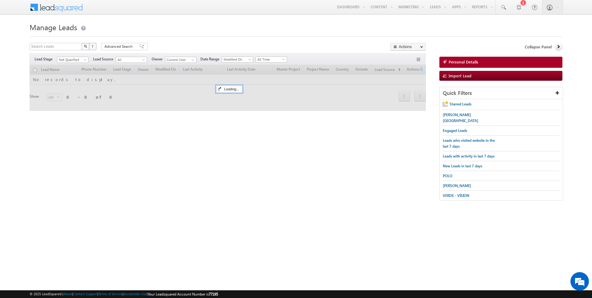
click at [196, 31] on h1 "Manage Leads" at bounding box center [296, 27] width 533 height 12
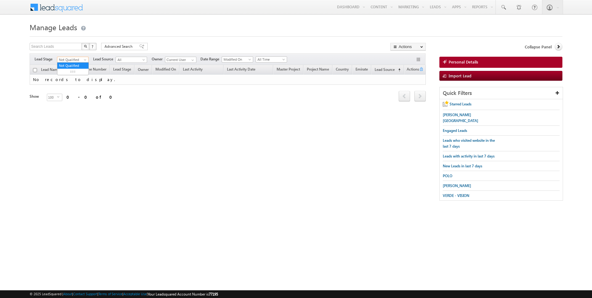
click at [84, 60] on span at bounding box center [85, 61] width 5 height 5
click at [68, 72] on link "Contact" at bounding box center [72, 72] width 31 height 6
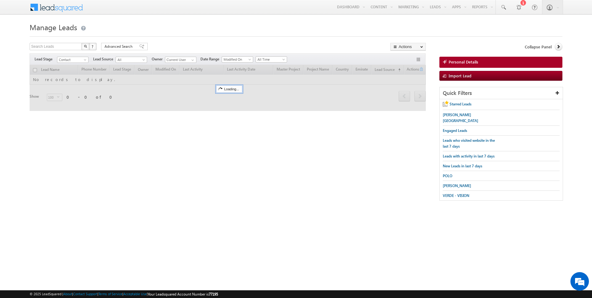
click at [162, 27] on h1 "Manage Leads" at bounding box center [296, 27] width 533 height 12
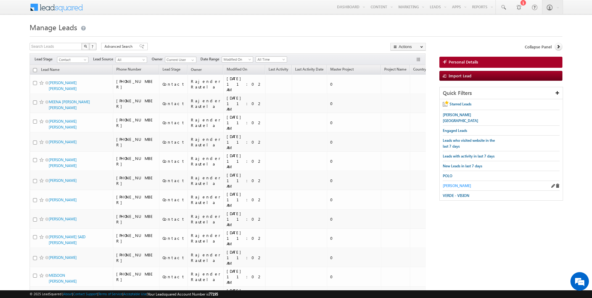
click at [459, 184] on span "[PERSON_NAME]" at bounding box center [457, 186] width 28 height 5
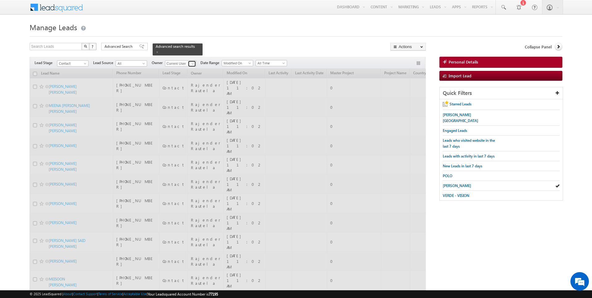
click at [190, 62] on span at bounding box center [192, 63] width 5 height 5
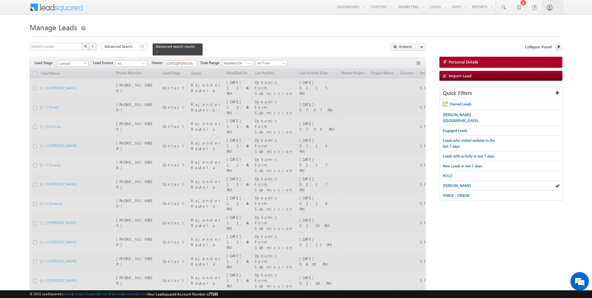
type input "[DATE][PERSON_NAME]"
click at [254, 32] on h1 "Manage Leads" at bounding box center [296, 27] width 533 height 12
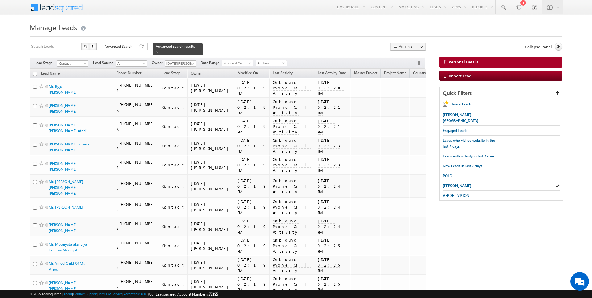
click at [35, 73] on input "checkbox" at bounding box center [35, 74] width 4 height 4
checkbox input "true"
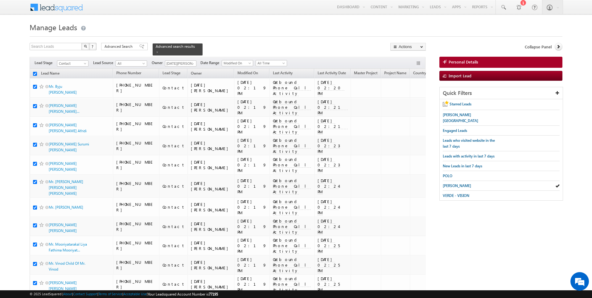
checkbox input "true"
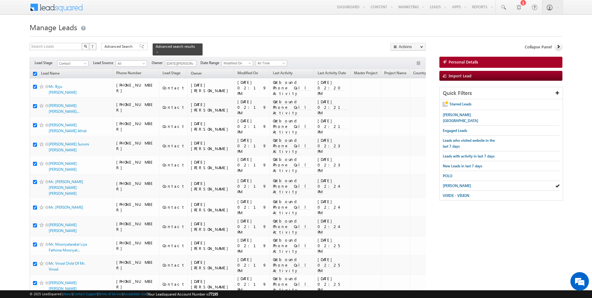
checkbox input "true"
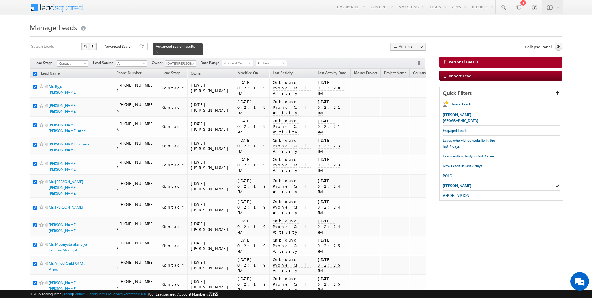
checkbox input "true"
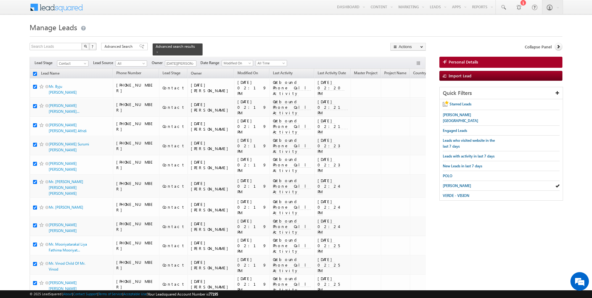
checkbox input "true"
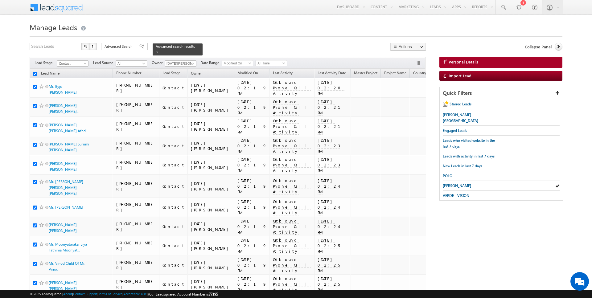
checkbox input "true"
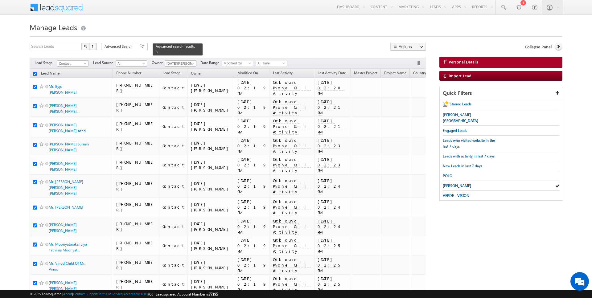
checkbox input "true"
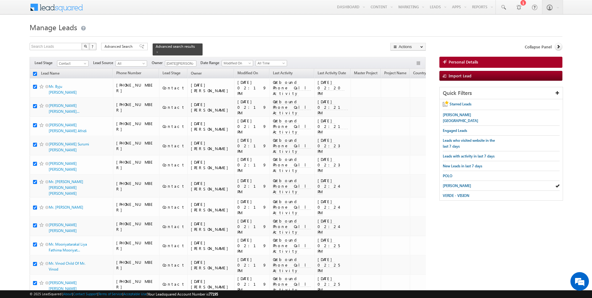
checkbox input "true"
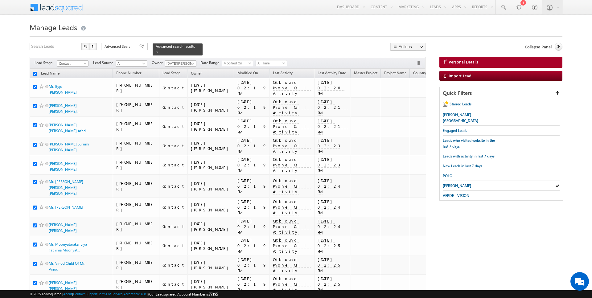
checkbox input "true"
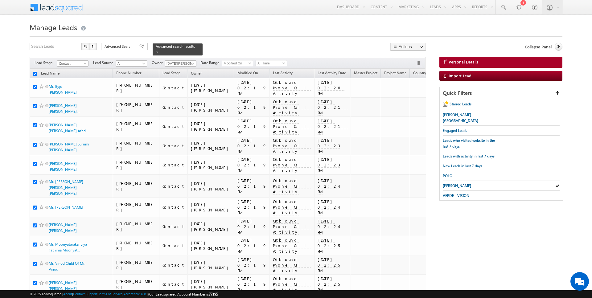
checkbox input "true"
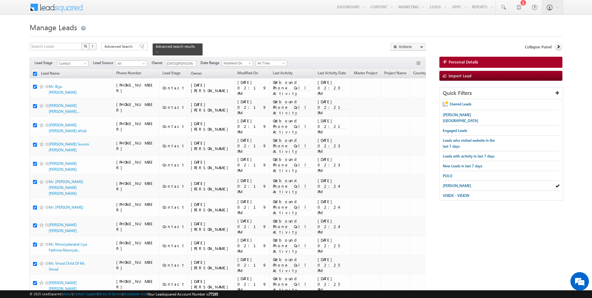
checkbox input "true"
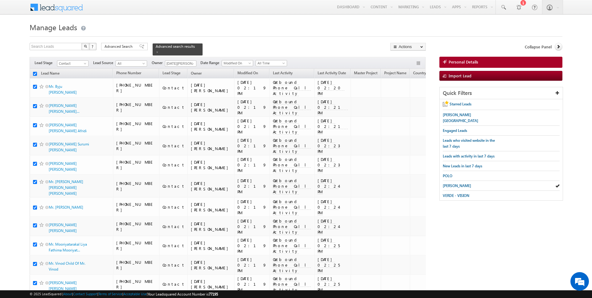
checkbox input "true"
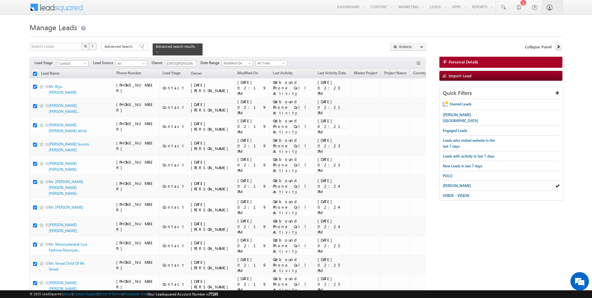
checkbox input "true"
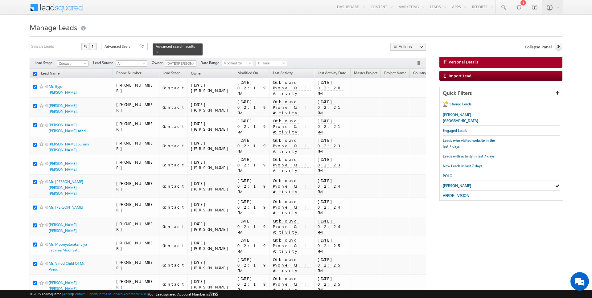
checkbox input "true"
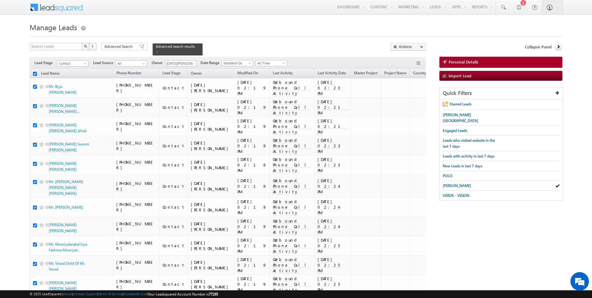
checkbox input "true"
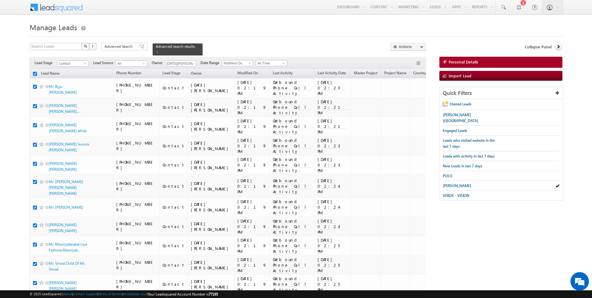
checkbox input "true"
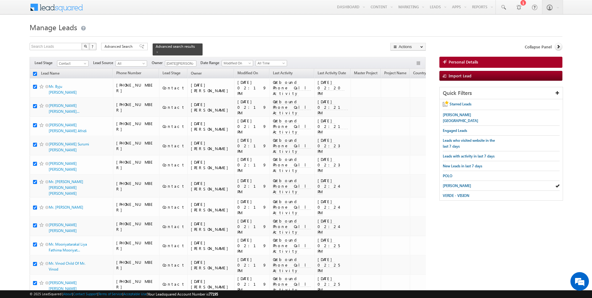
checkbox input "true"
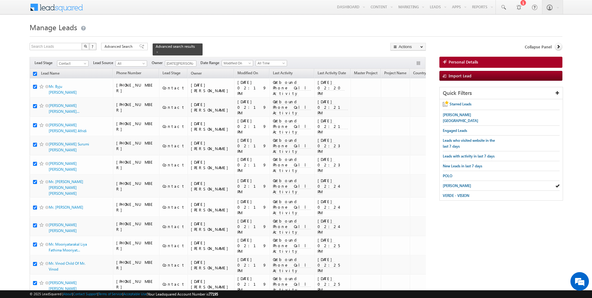
checkbox input "true"
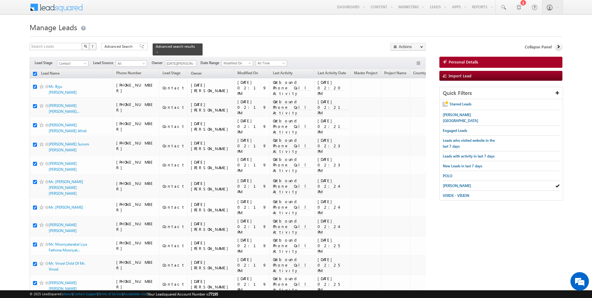
checkbox input "true"
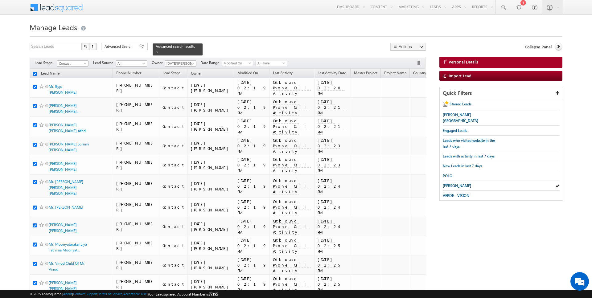
checkbox input "true"
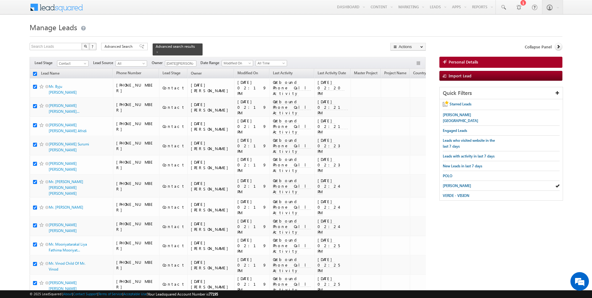
checkbox input "true"
click at [408, 103] on link "Change Owner" at bounding box center [408, 99] width 35 height 7
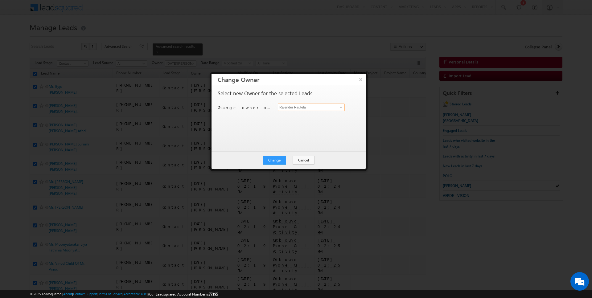
click at [306, 107] on input "Rajender Rautela" at bounding box center [311, 107] width 67 height 7
type input "[DATE][PERSON_NAME]"
click at [274, 158] on button "Change" at bounding box center [274, 160] width 23 height 9
click at [287, 160] on button "Close" at bounding box center [290, 160] width 20 height 9
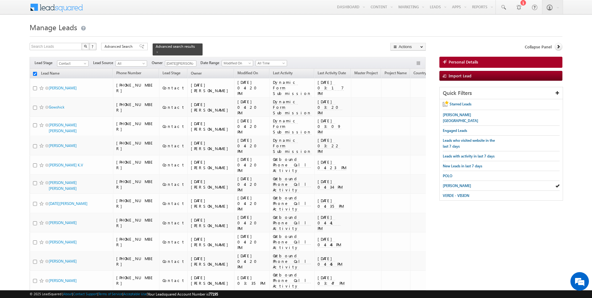
checkbox input "false"
click at [192, 64] on span at bounding box center [192, 63] width 5 height 5
click at [180, 74] on link "Current User" at bounding box center [196, 75] width 62 height 7
type input "Current User"
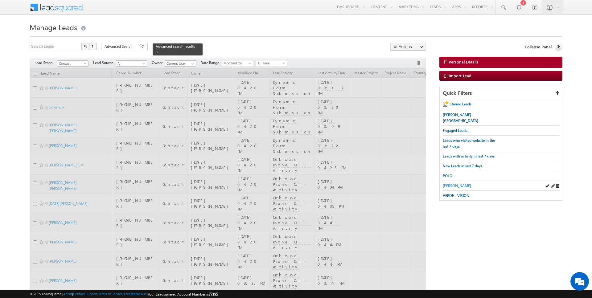
click at [449, 184] on span "[PERSON_NAME]" at bounding box center [457, 186] width 28 height 5
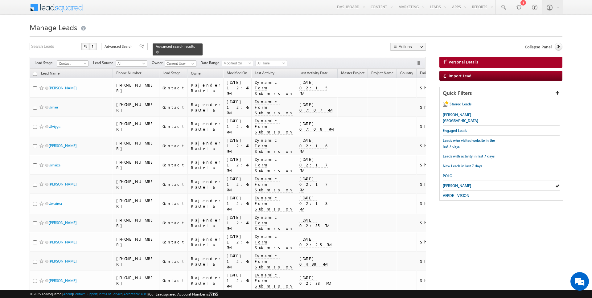
click at [156, 51] on span at bounding box center [157, 52] width 3 height 3
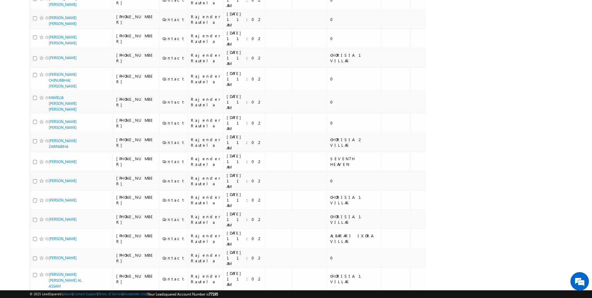
scroll to position [1418, 0]
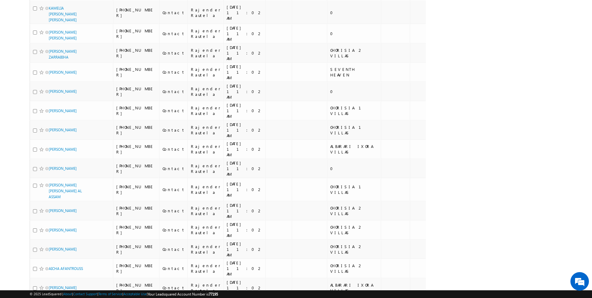
click at [52, 278] on li "50" at bounding box center [50, 281] width 15 height 6
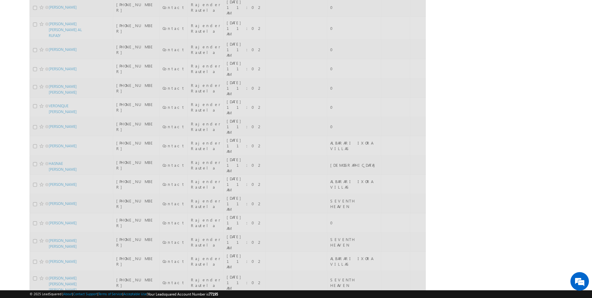
scroll to position [0, 0]
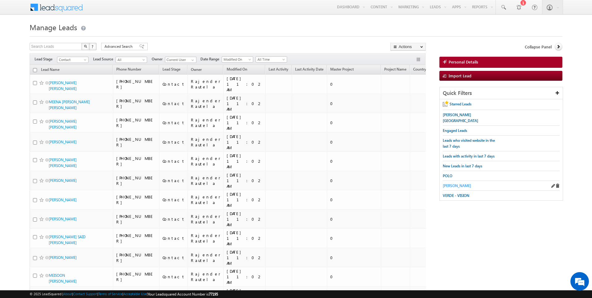
click at [453, 184] on span "[PERSON_NAME]" at bounding box center [457, 186] width 28 height 5
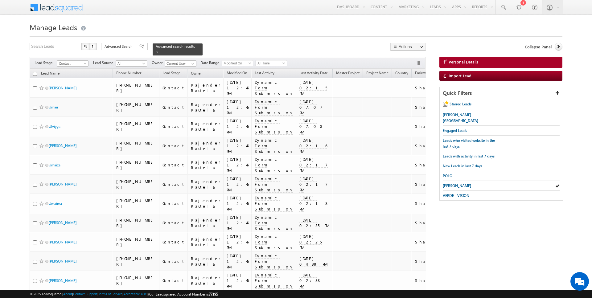
click at [35, 73] on input "checkbox" at bounding box center [35, 74] width 4 height 4
checkbox input "true"
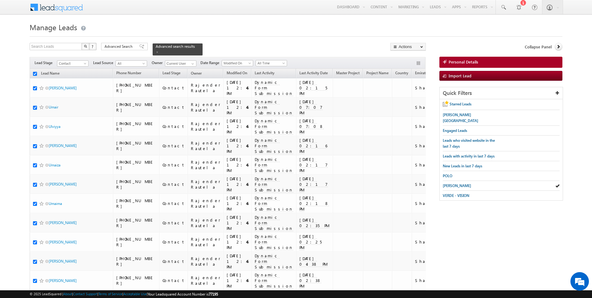
checkbox input "true"
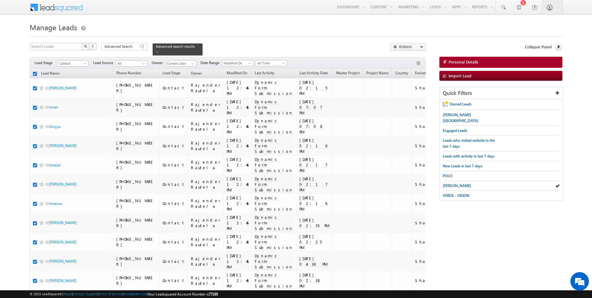
checkbox input "true"
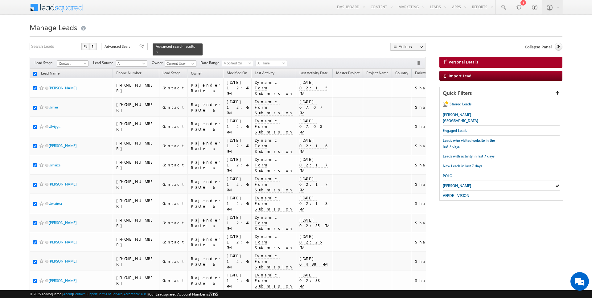
checkbox input "true"
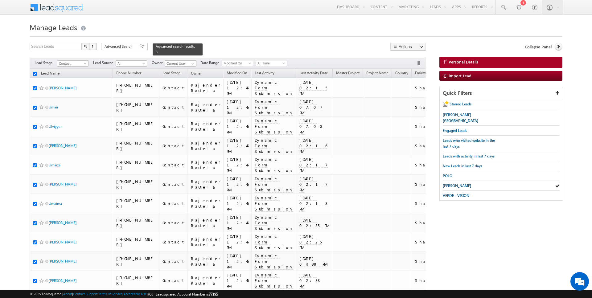
checkbox input "true"
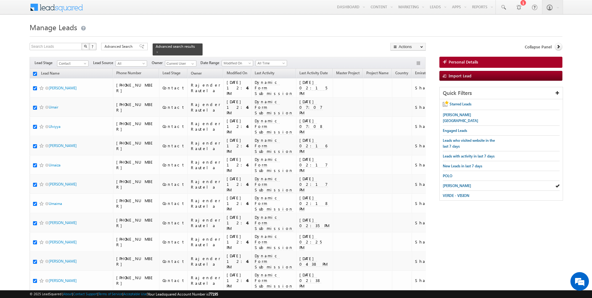
checkbox input "true"
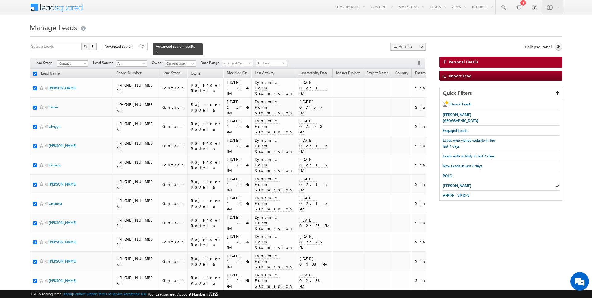
checkbox input "true"
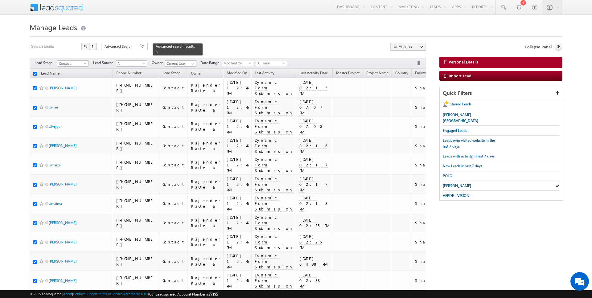
checkbox input "true"
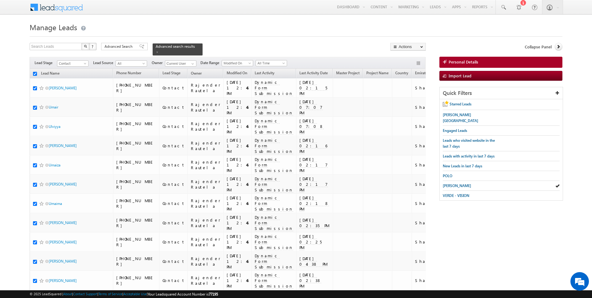
checkbox input "true"
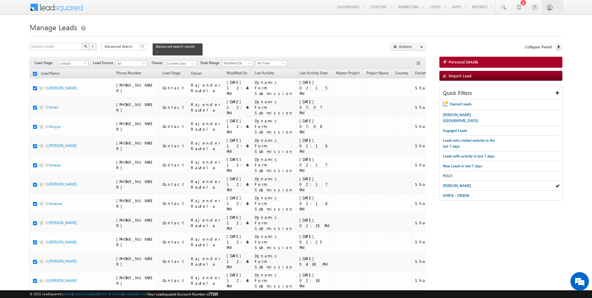
checkbox input "true"
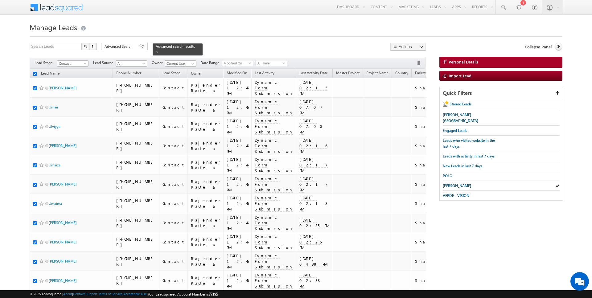
checkbox input "true"
click at [405, 100] on link "Change Owner" at bounding box center [408, 99] width 35 height 7
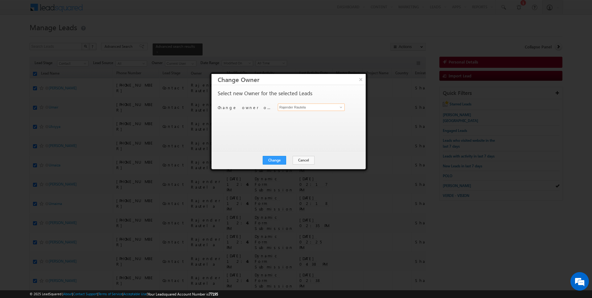
click at [302, 109] on input "Rajender Rautela" at bounding box center [311, 107] width 67 height 7
type input "[PERSON_NAME]"
click at [298, 160] on button "Cancel" at bounding box center [304, 160] width 22 height 9
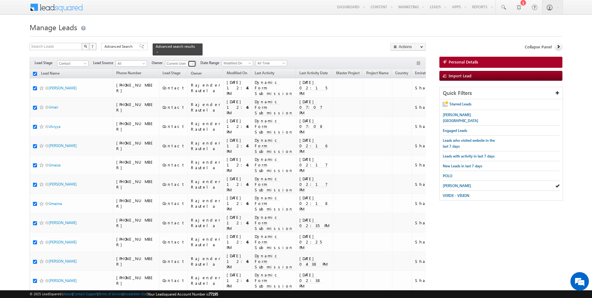
click at [191, 64] on span at bounding box center [192, 63] width 5 height 5
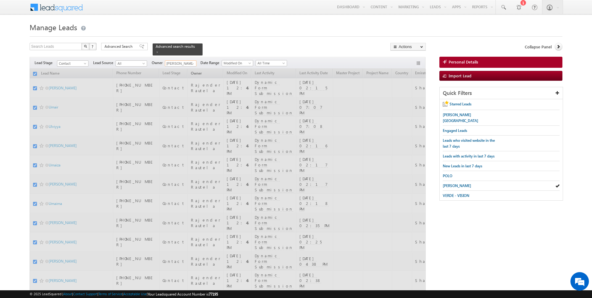
type input "[PERSON_NAME]"
click at [262, 35] on div at bounding box center [296, 35] width 533 height 4
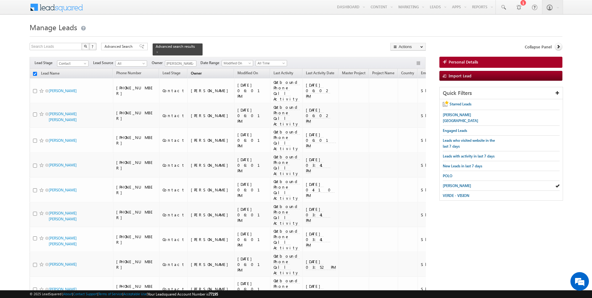
checkbox input "false"
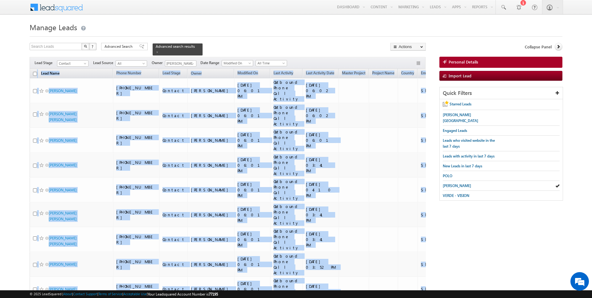
drag, startPoint x: 414, startPoint y: 243, endPoint x: 38, endPoint y: 73, distance: 412.3
copy table "Lore Ipsu Dolor Sitame Cons Adipi Elits Doeiusmo Te Inci Utlabore Etdo Magnaali…"
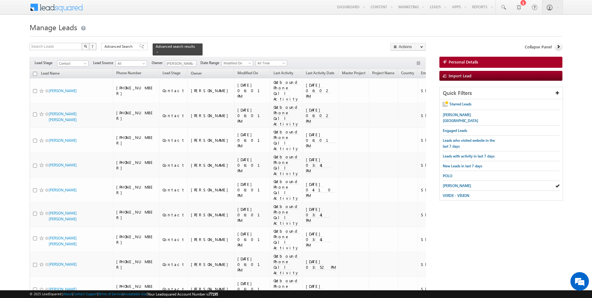
click at [220, 43] on div "Search Leads X ? 100 results found Advanced Search Advanced Search Advanced sea…" at bounding box center [228, 49] width 396 height 13
click at [127, 45] on span "Advanced Search" at bounding box center [120, 47] width 30 height 6
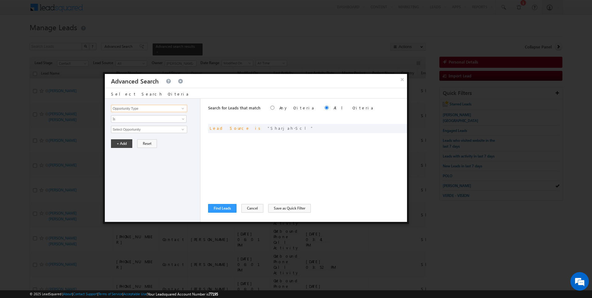
click at [151, 110] on input "Opportunity Type" at bounding box center [149, 108] width 76 height 7
click at [139, 127] on link "Modified On" at bounding box center [149, 127] width 76 height 7
type input "Modified On"
click at [130, 116] on span "Is" at bounding box center [144, 119] width 67 height 6
click at [129, 129] on link "Before" at bounding box center [148, 132] width 75 height 6
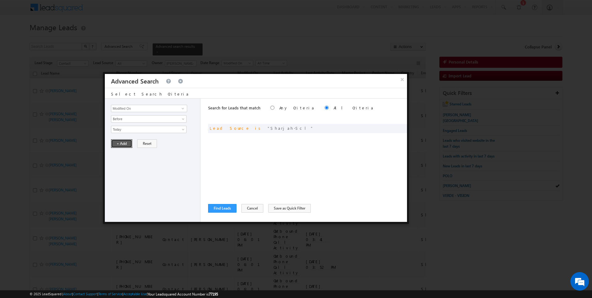
click at [121, 144] on button "+ Add" at bounding box center [121, 143] width 21 height 9
click at [218, 205] on button "Find Leads" at bounding box center [222, 208] width 28 height 9
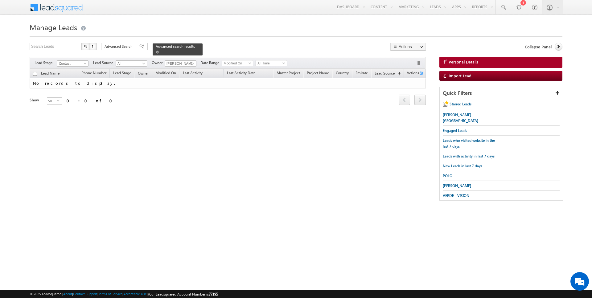
click at [156, 51] on span at bounding box center [157, 52] width 3 height 3
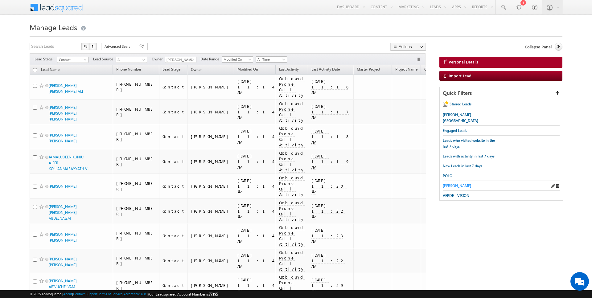
click at [450, 184] on span "[PERSON_NAME]" at bounding box center [457, 186] width 28 height 5
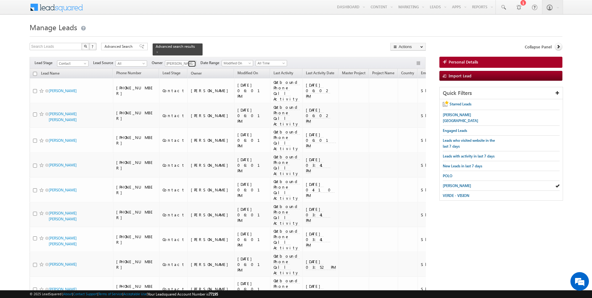
click at [191, 62] on span at bounding box center [192, 63] width 5 height 5
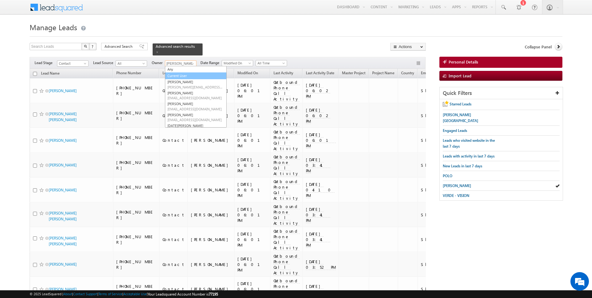
click at [190, 74] on link "Current User" at bounding box center [196, 75] width 62 height 7
type input "Current User"
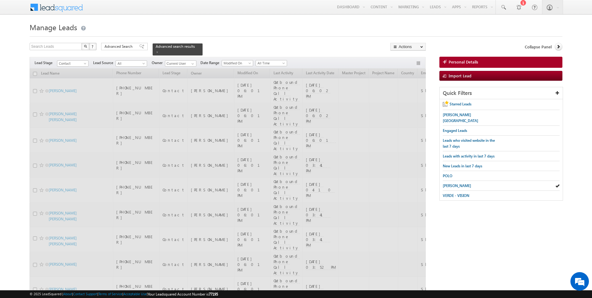
click at [226, 32] on h1 "Manage Leads" at bounding box center [296, 27] width 533 height 12
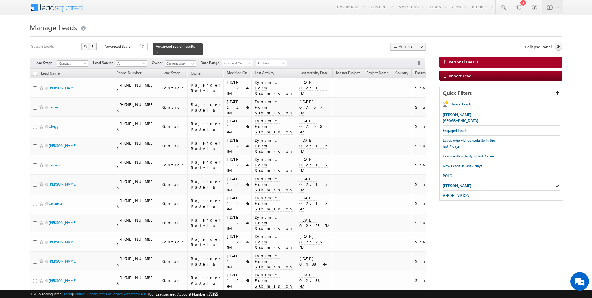
click at [36, 73] on input "checkbox" at bounding box center [35, 74] width 4 height 4
checkbox input "true"
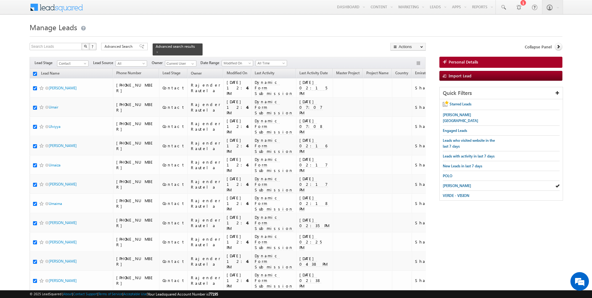
checkbox input "true"
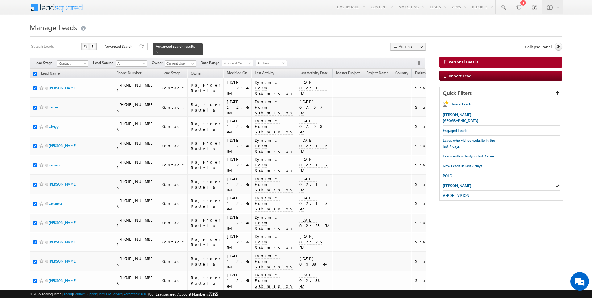
checkbox input "true"
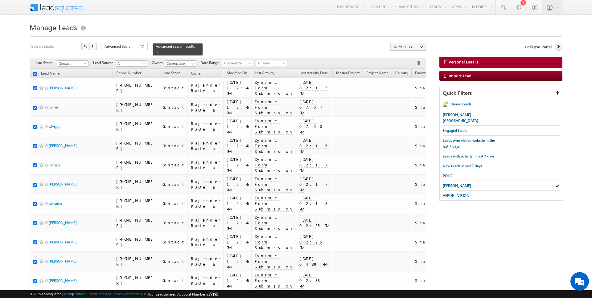
checkbox input "true"
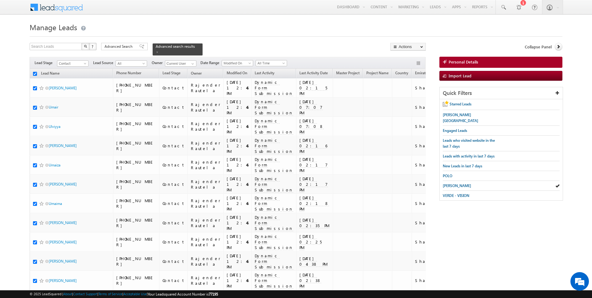
checkbox input "true"
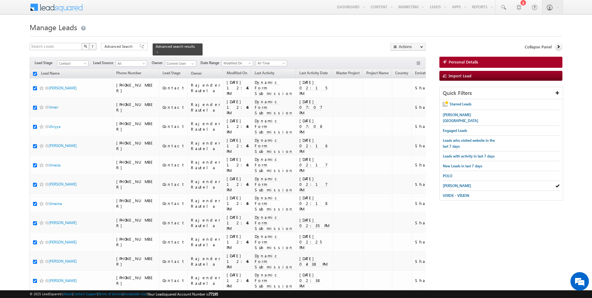
checkbox input "true"
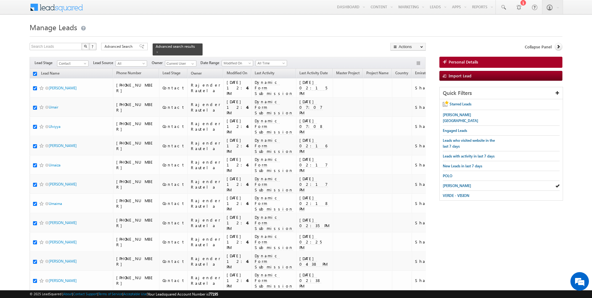
checkbox input "true"
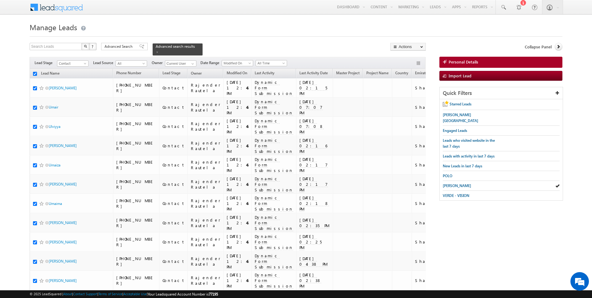
checkbox input "true"
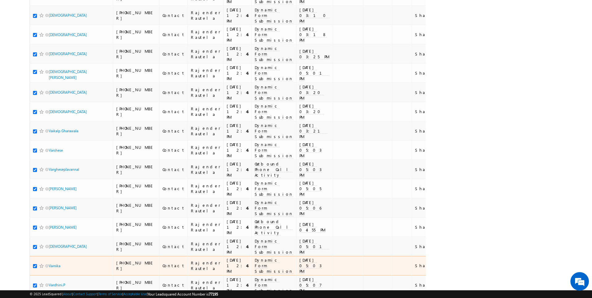
scroll to position [782, 0]
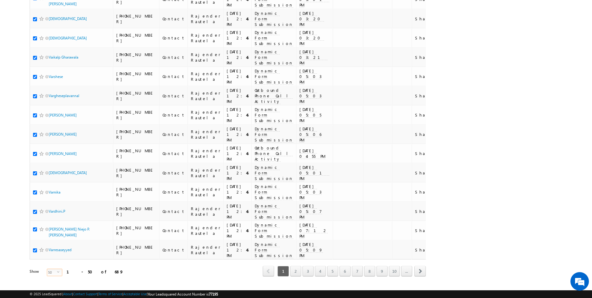
click at [57, 271] on span "select" at bounding box center [59, 272] width 5 height 3
click at [51, 285] on li "100" at bounding box center [50, 287] width 15 height 6
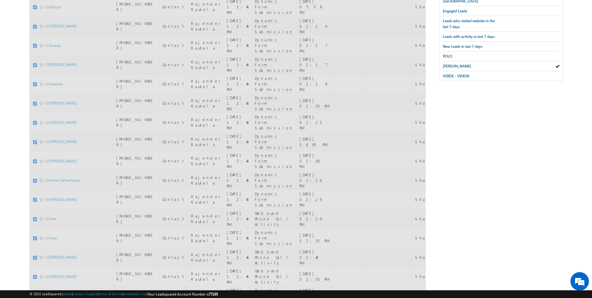
scroll to position [0, 0]
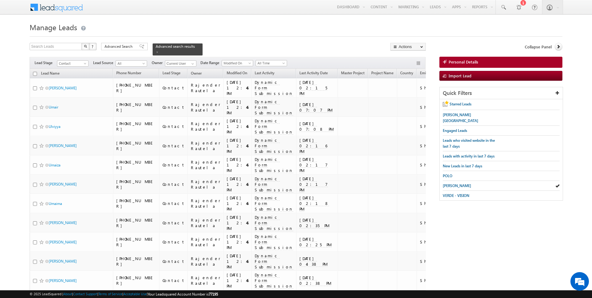
click at [35, 74] on input "checkbox" at bounding box center [35, 74] width 4 height 4
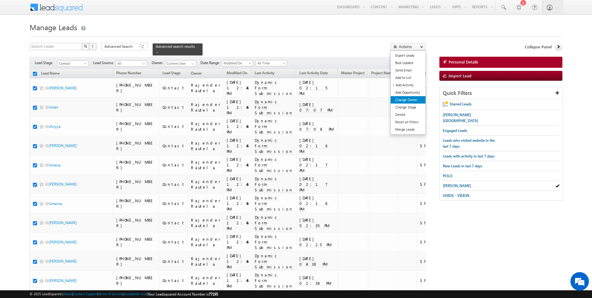
click at [406, 101] on link "Change Owner" at bounding box center [408, 99] width 35 height 7
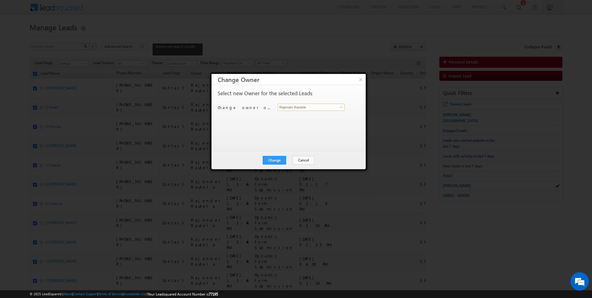
click at [288, 110] on input "Rajender Rautela" at bounding box center [311, 107] width 67 height 7
click at [298, 104] on input "anuj" at bounding box center [311, 107] width 67 height 7
click at [303, 107] on input "anu" at bounding box center [311, 107] width 67 height 7
click at [302, 118] on span "[EMAIL_ADDRESS][DOMAIN_NAME]" at bounding box center [308, 119] width 56 height 5
click at [282, 159] on button "Change" at bounding box center [274, 160] width 23 height 9
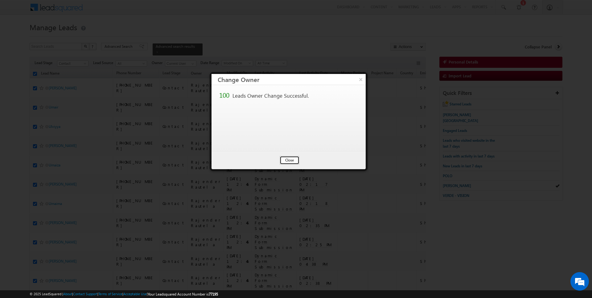
click at [292, 160] on button "Close" at bounding box center [290, 160] width 20 height 9
